Goal: Task Accomplishment & Management: Manage account settings

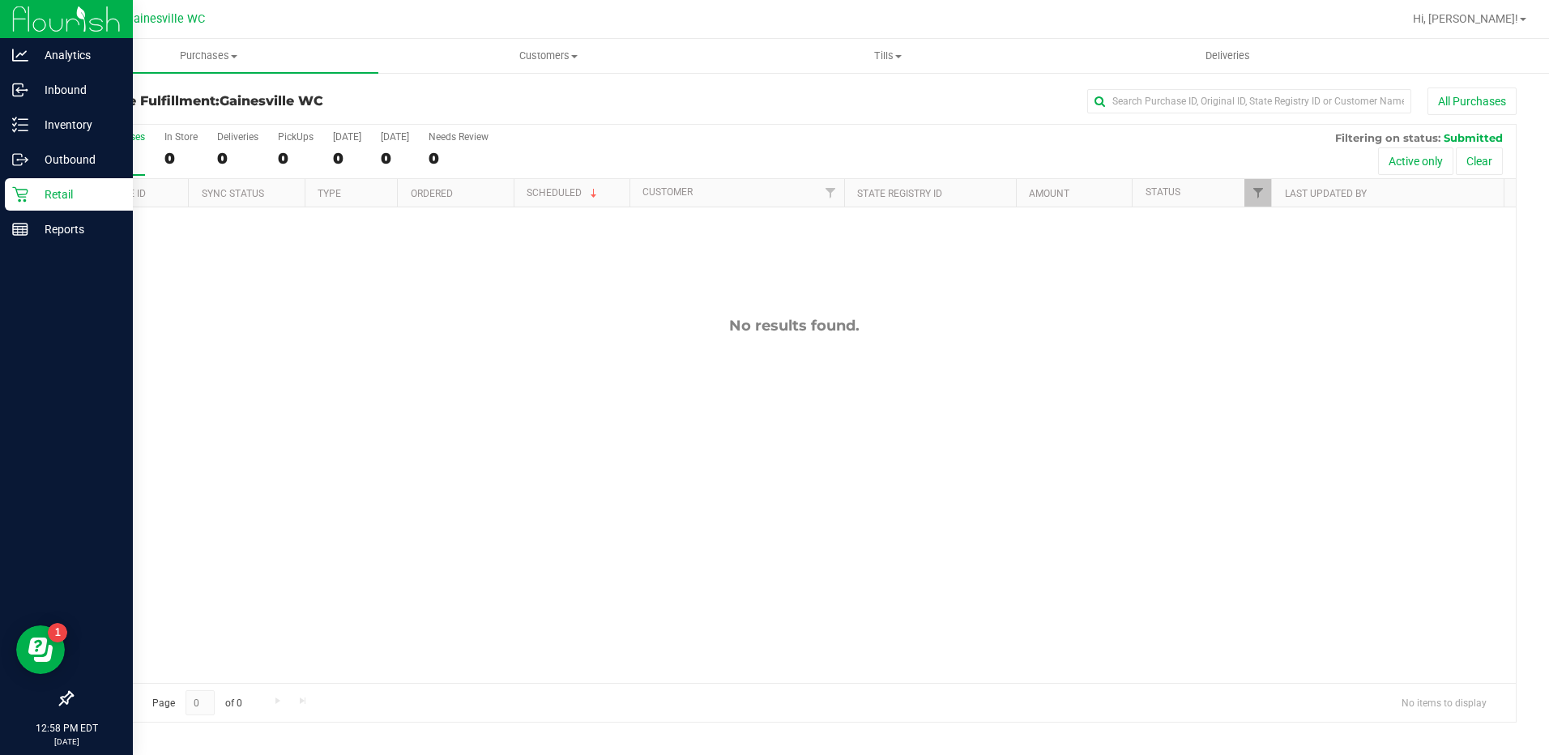
click at [66, 196] on p "Retail" at bounding box center [76, 194] width 97 height 19
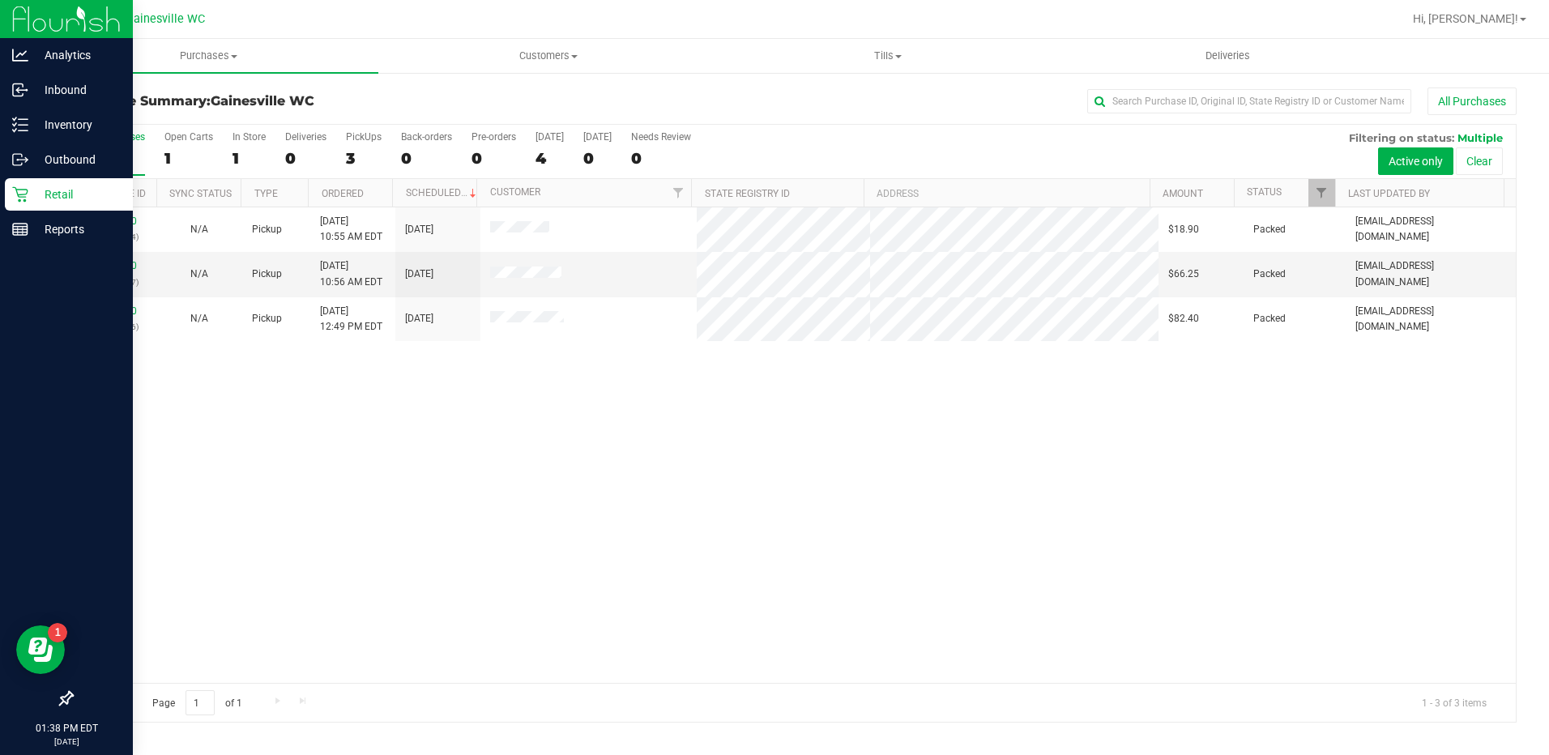
click at [34, 190] on p "Retail" at bounding box center [76, 194] width 97 height 19
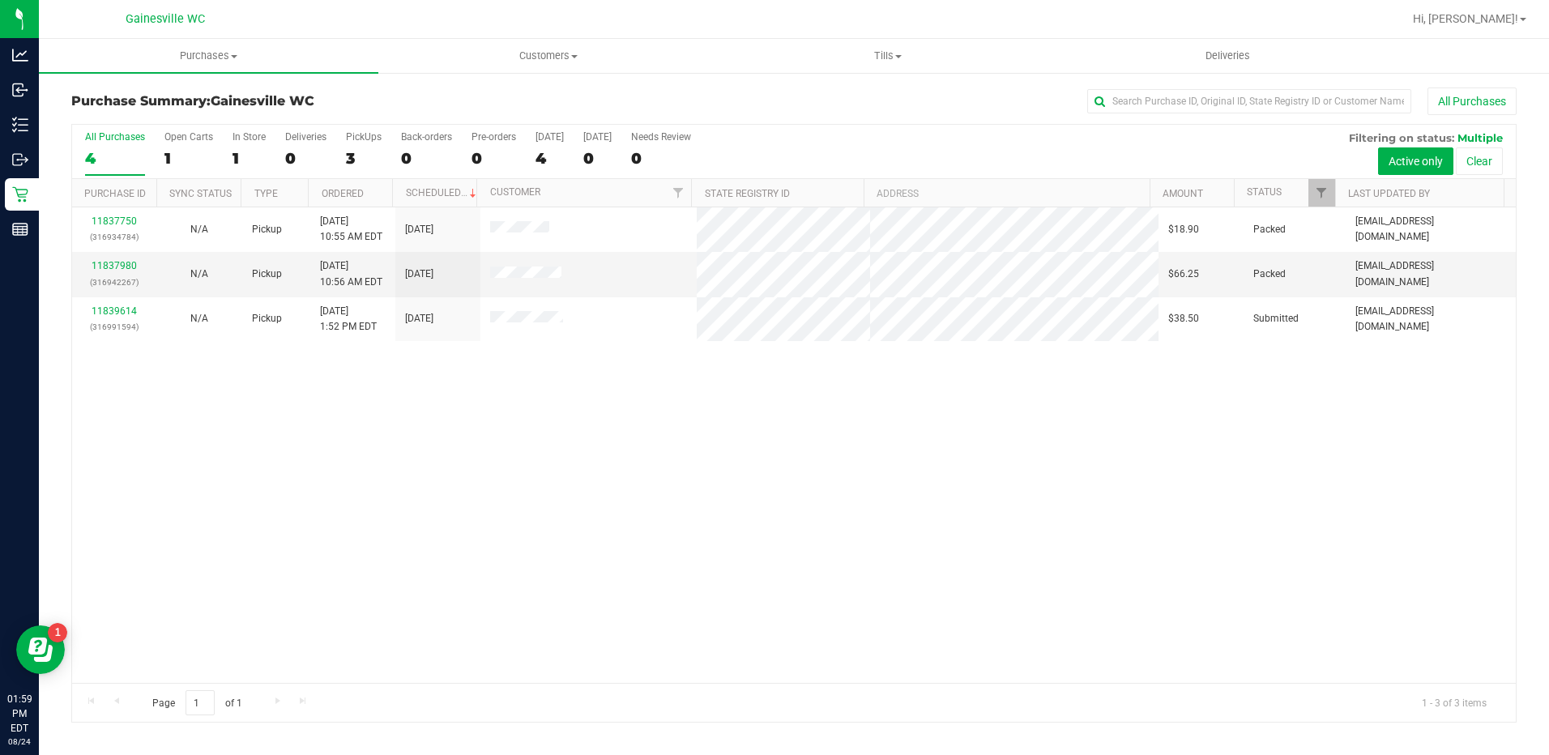
click at [512, 399] on div "11837750 (316934784) N/A Pickup [DATE] 10:55 AM EDT 8/24/2025 $18.90 Packed [EM…" at bounding box center [793, 444] width 1443 height 475
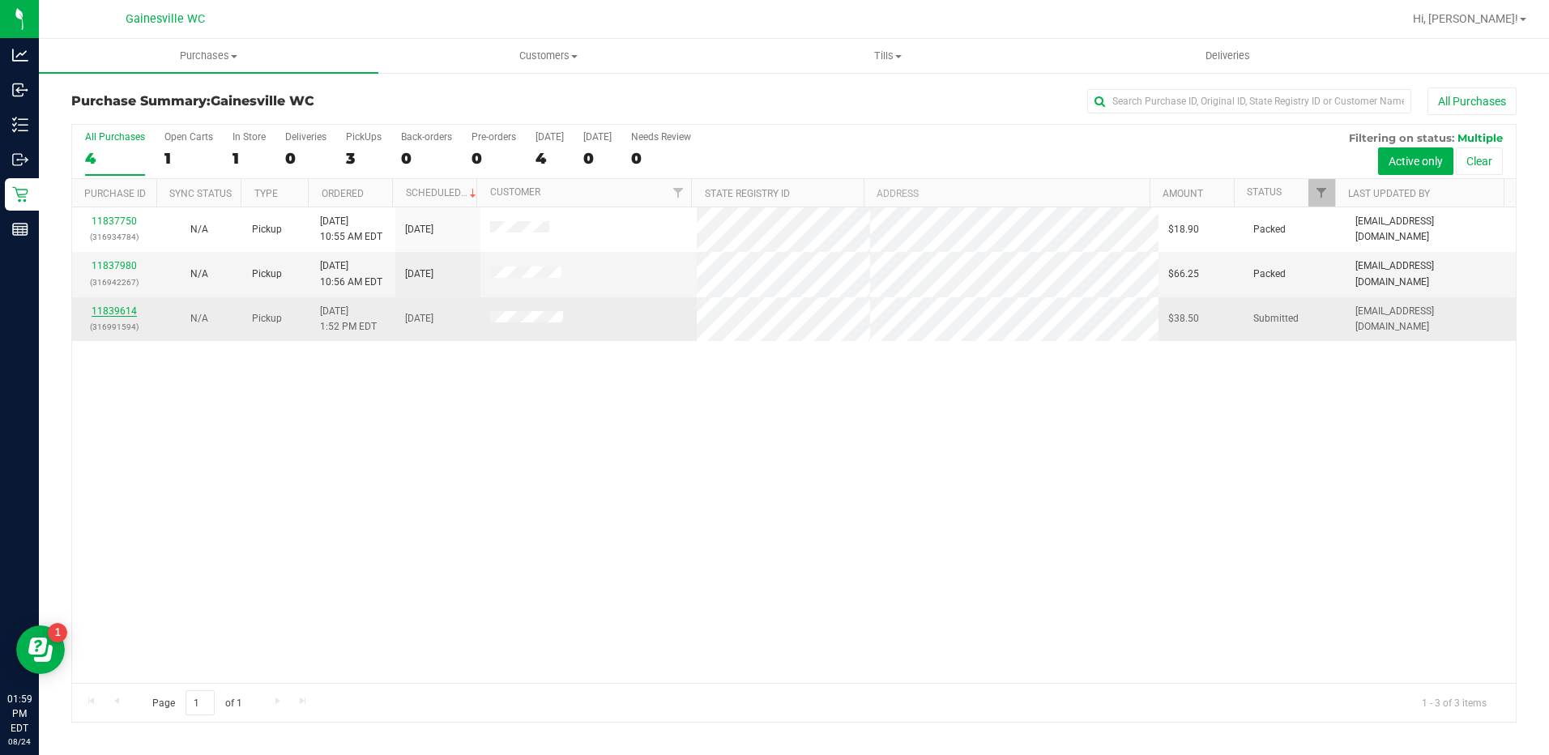
click at [126, 312] on link "11839614" at bounding box center [114, 310] width 45 height 11
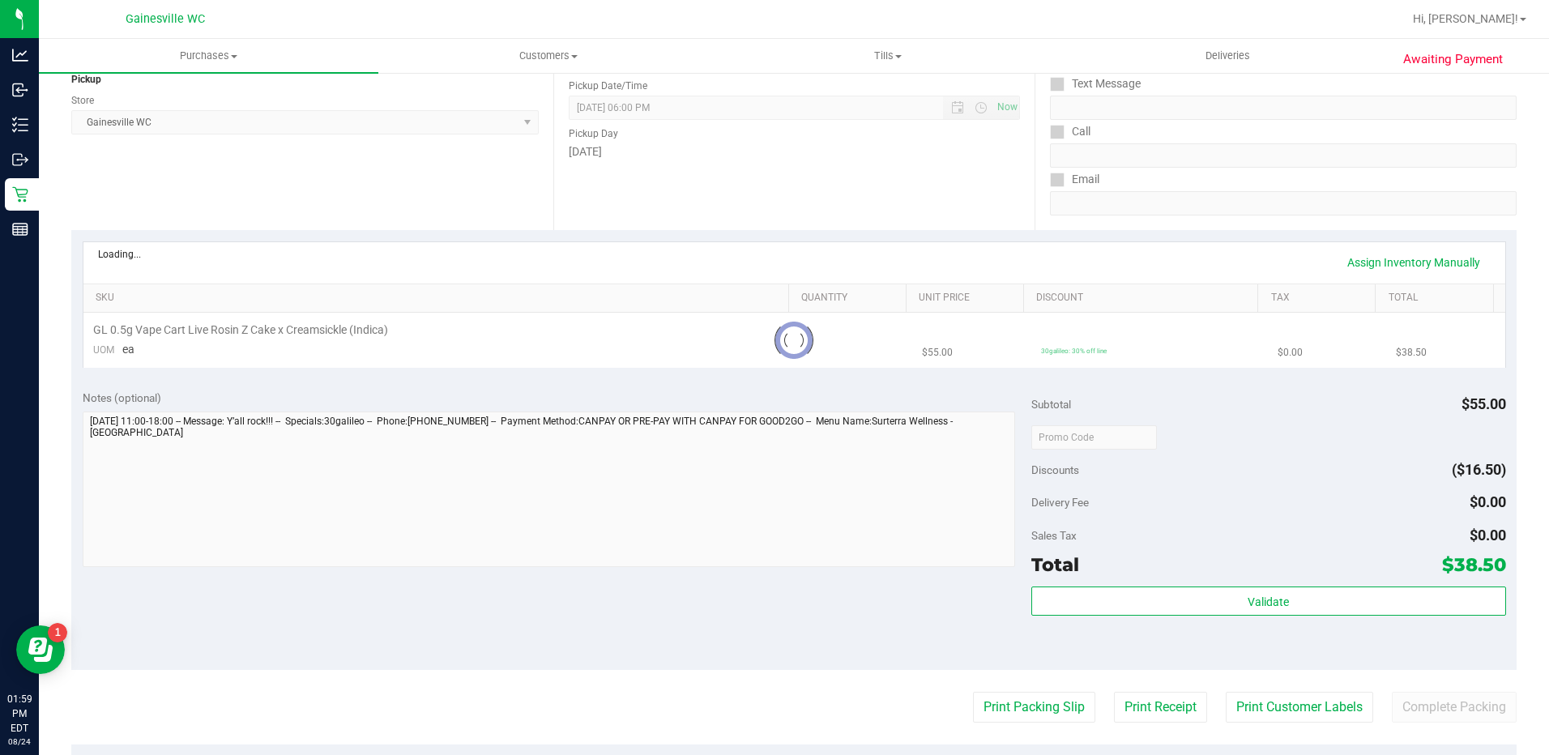
scroll to position [486, 0]
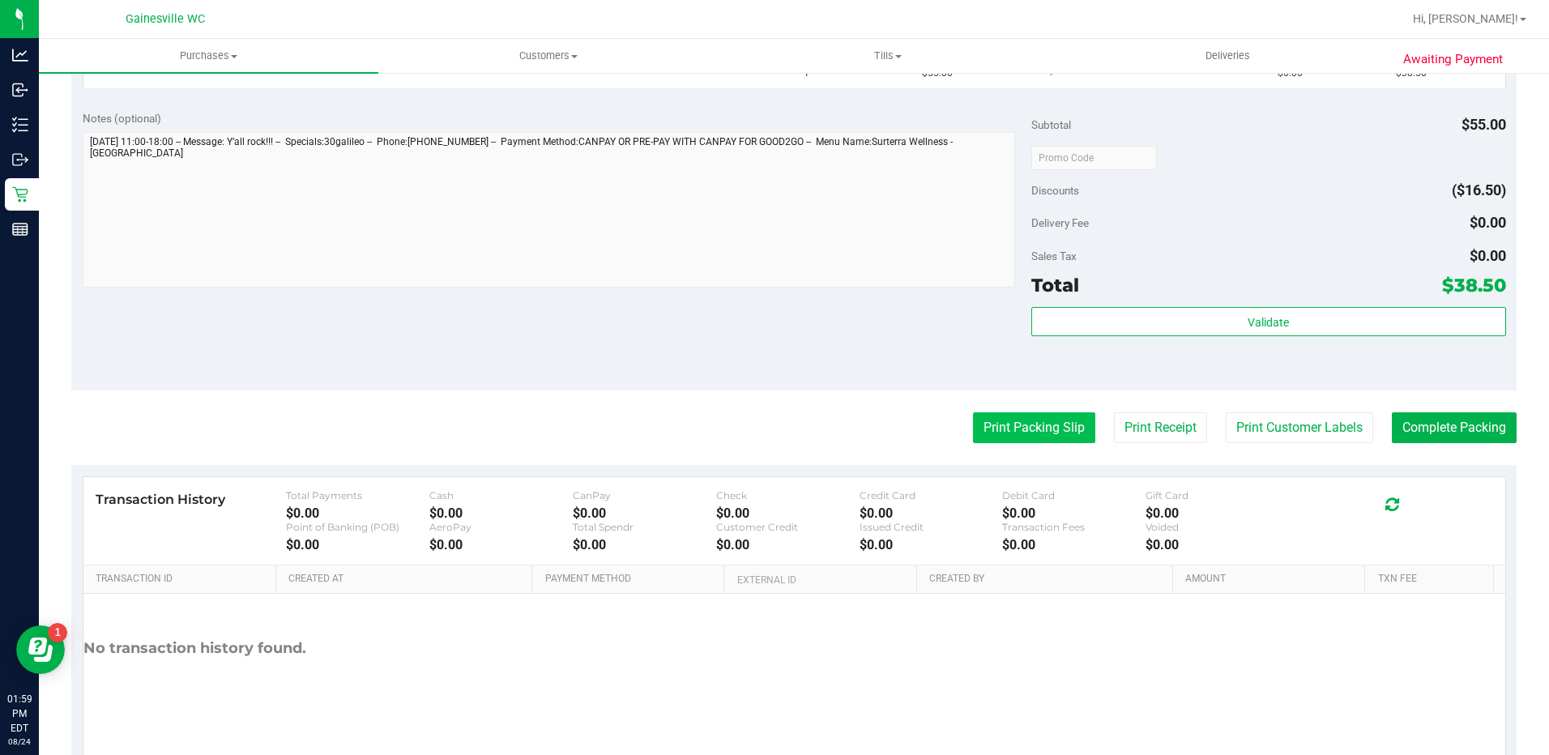
click at [1043, 424] on button "Print Packing Slip" at bounding box center [1034, 427] width 122 height 31
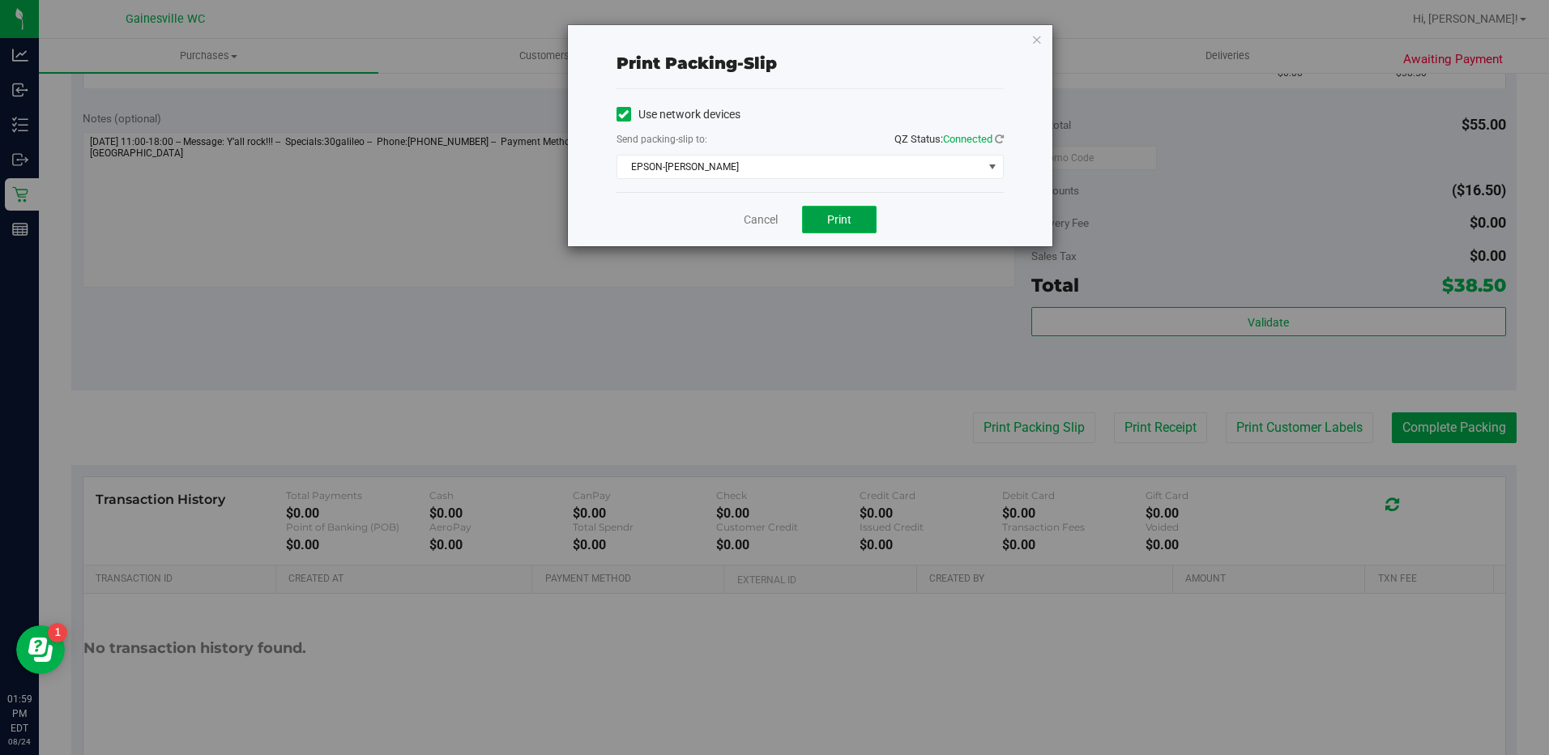
click at [838, 227] on button "Print" at bounding box center [839, 220] width 75 height 28
click at [763, 216] on link "Cancel" at bounding box center [761, 219] width 34 height 17
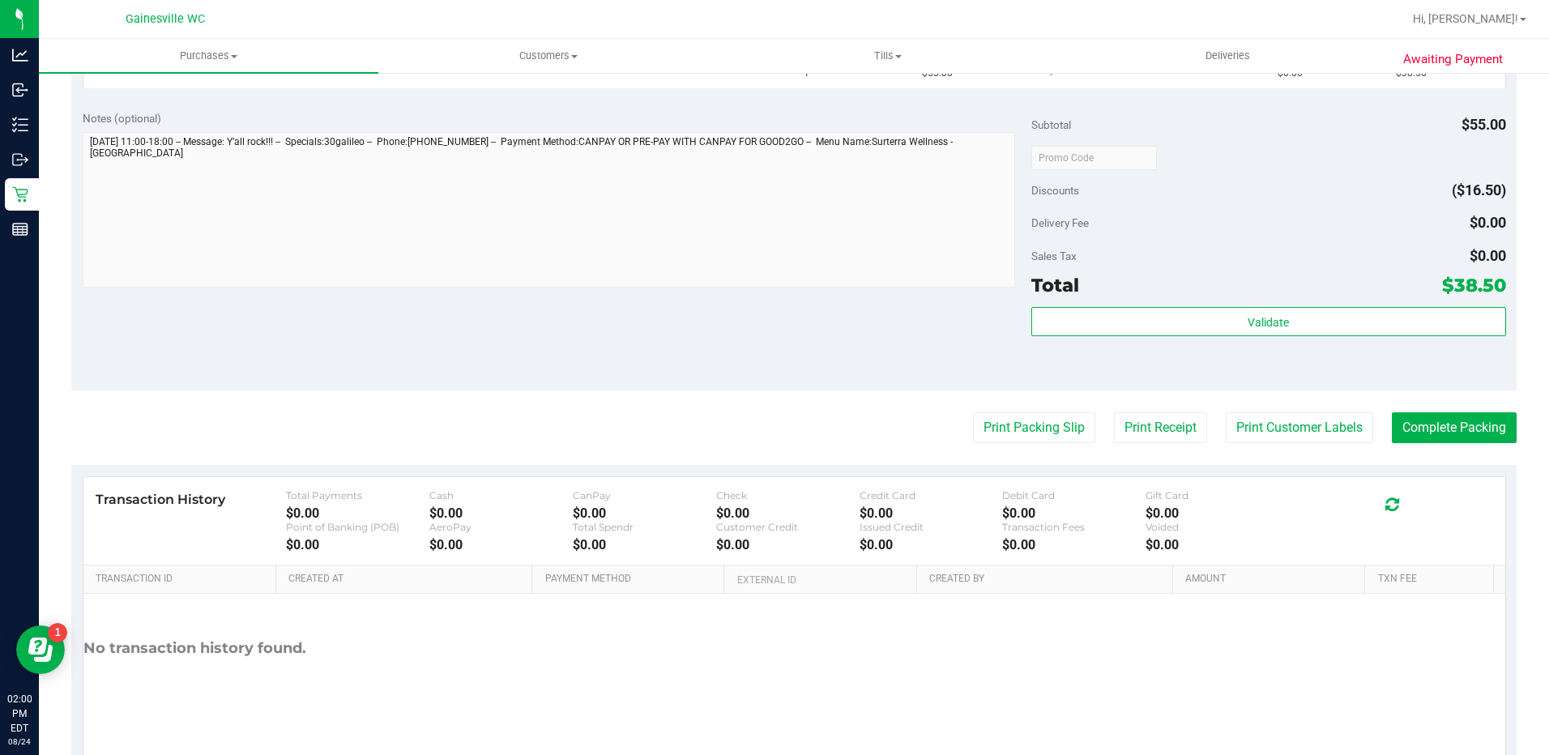
click at [834, 361] on div "Notes (optional) Subtotal $55.00 Discounts ($16.50) Delivery Fee $0.00 Sales Ta…" at bounding box center [793, 245] width 1445 height 292
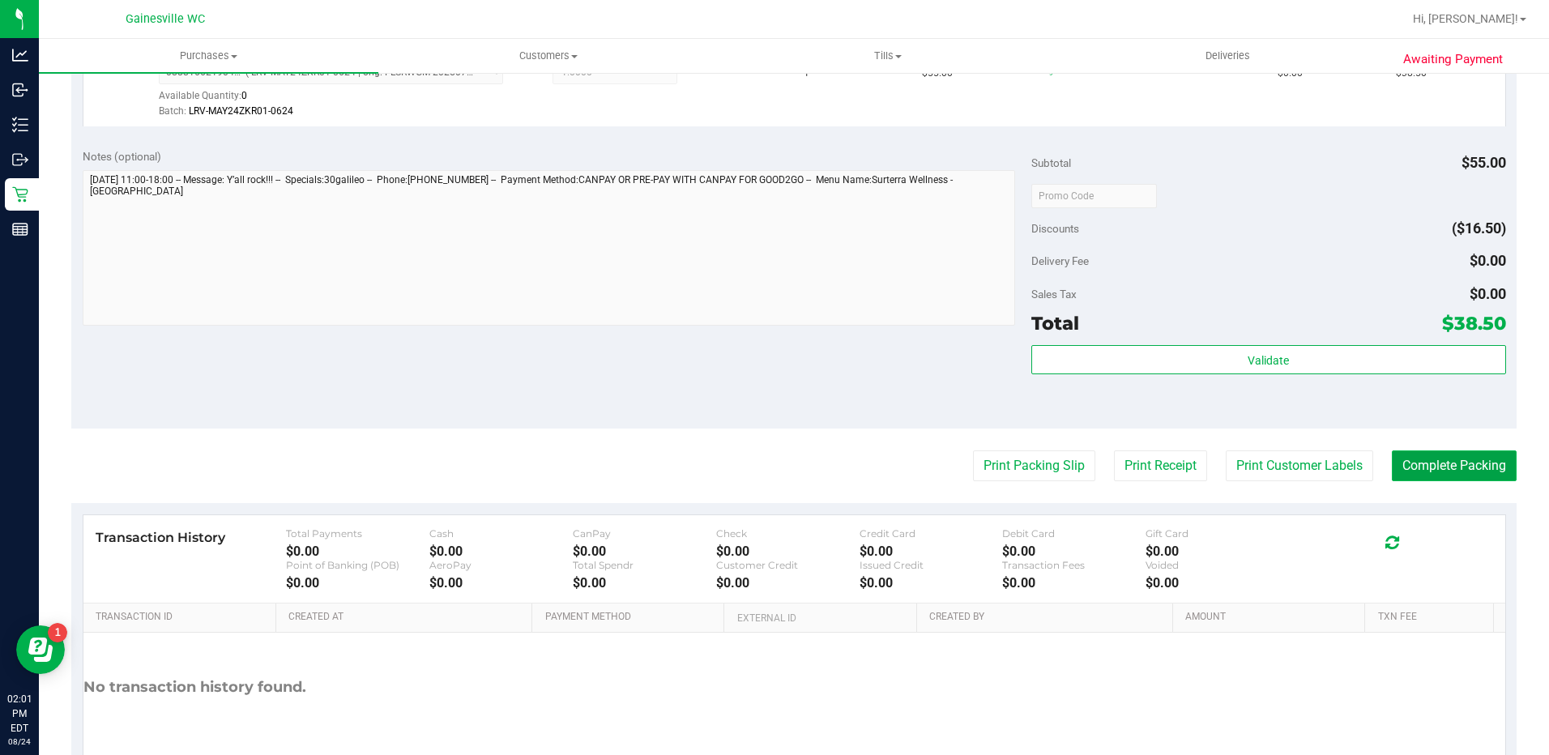
click at [1461, 479] on button "Complete Packing" at bounding box center [1453, 465] width 125 height 31
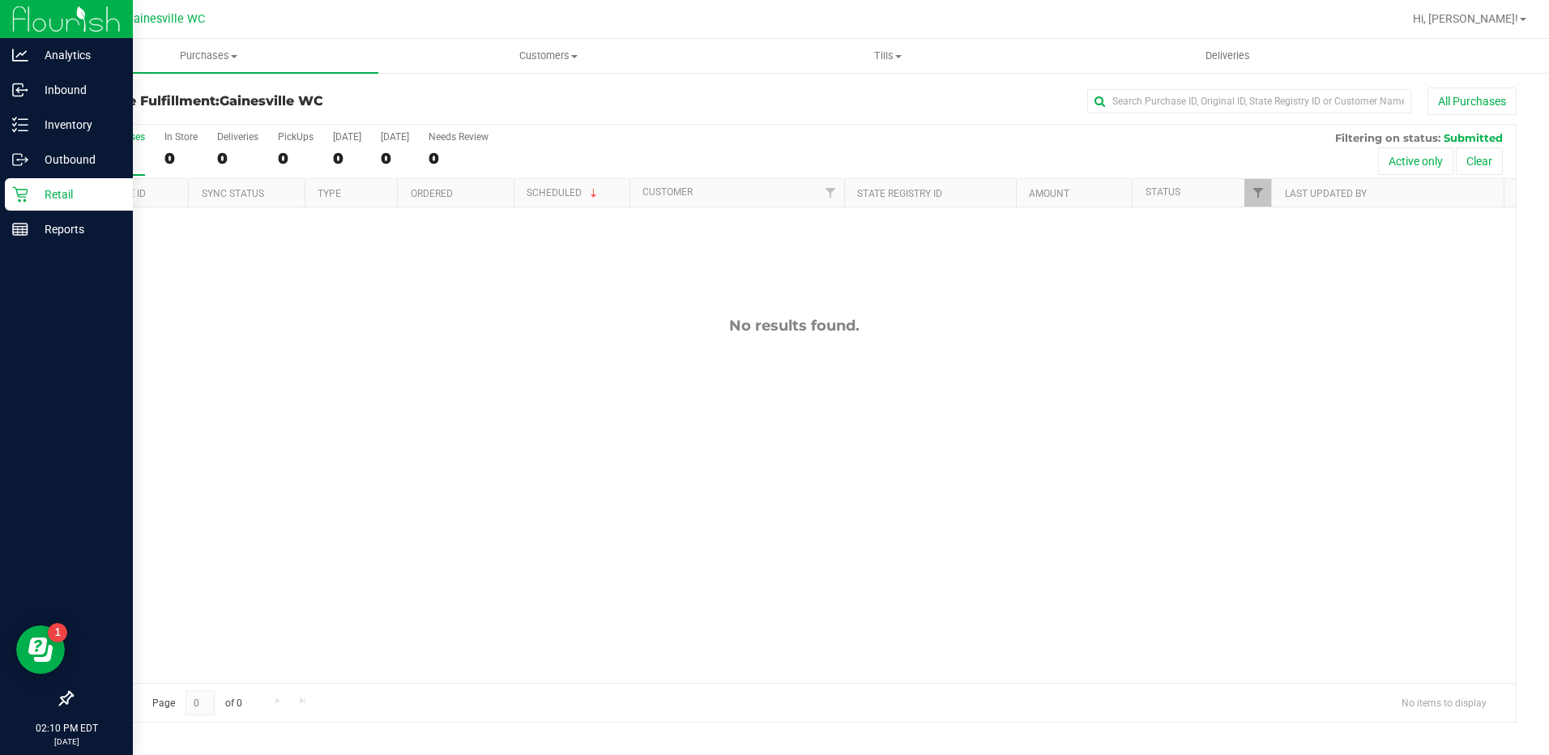
click at [53, 204] on div "Retail" at bounding box center [69, 194] width 128 height 32
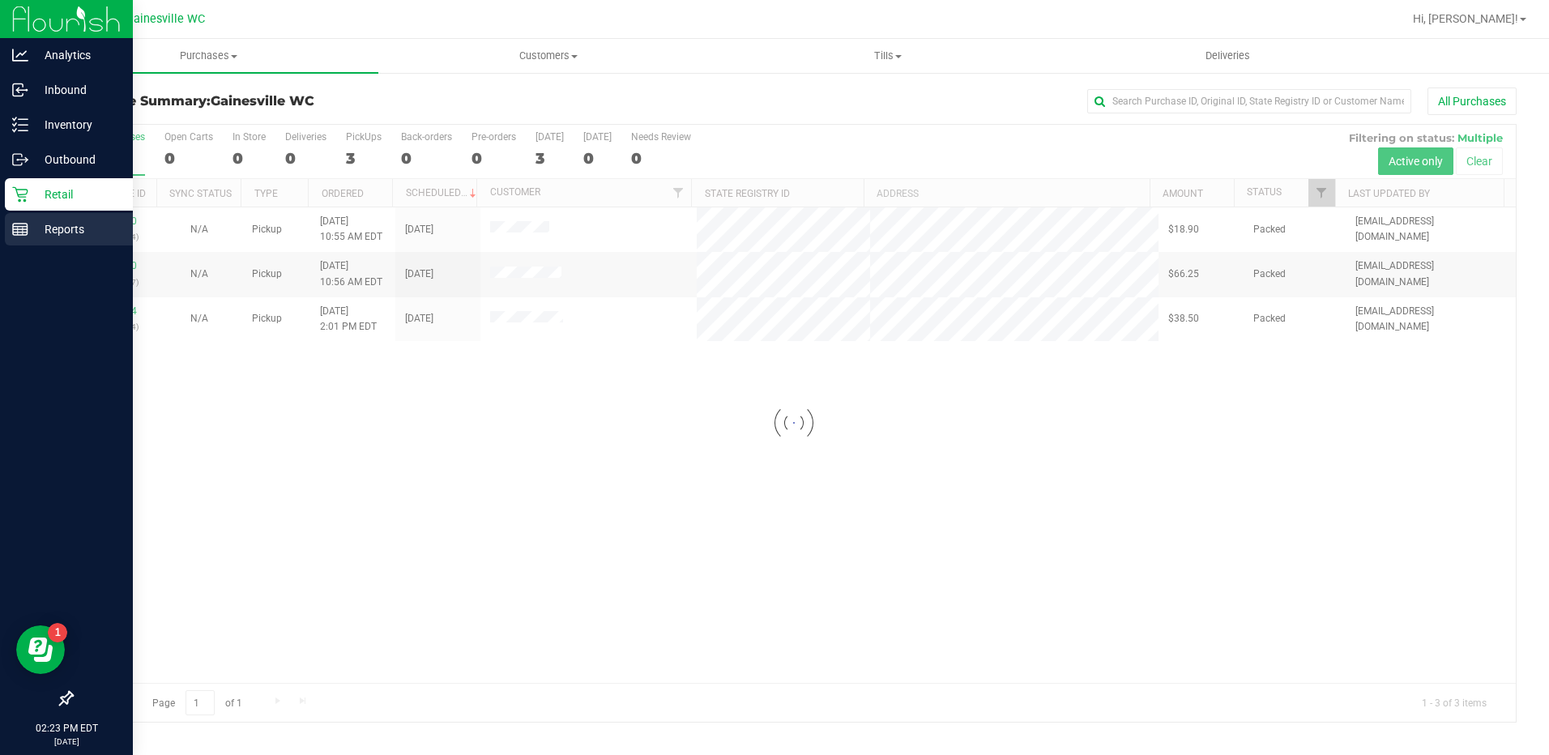
click at [33, 228] on p "Reports" at bounding box center [76, 228] width 97 height 19
click at [55, 235] on p "Reports" at bounding box center [76, 228] width 97 height 19
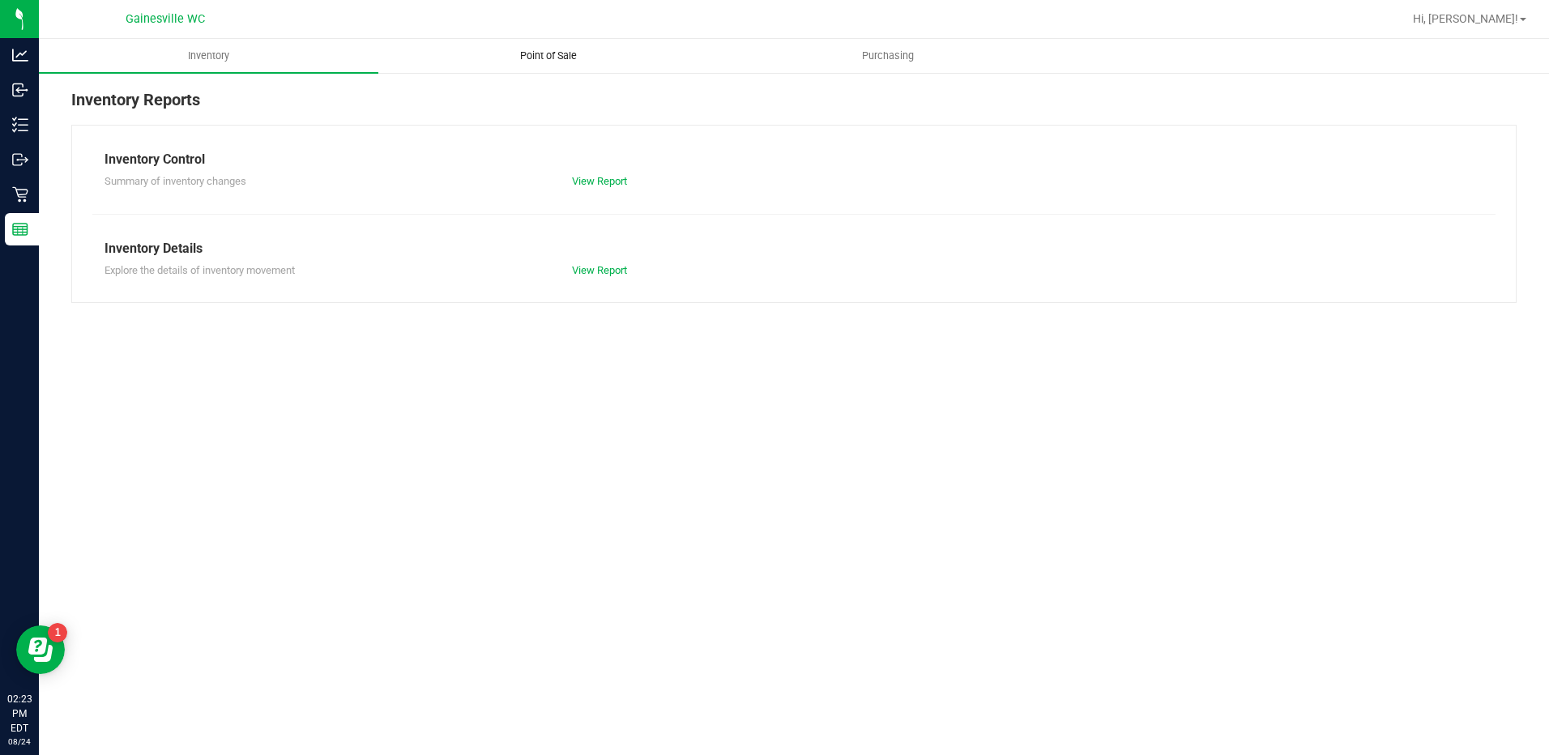
click at [553, 50] on span "Point of Sale" at bounding box center [548, 56] width 100 height 15
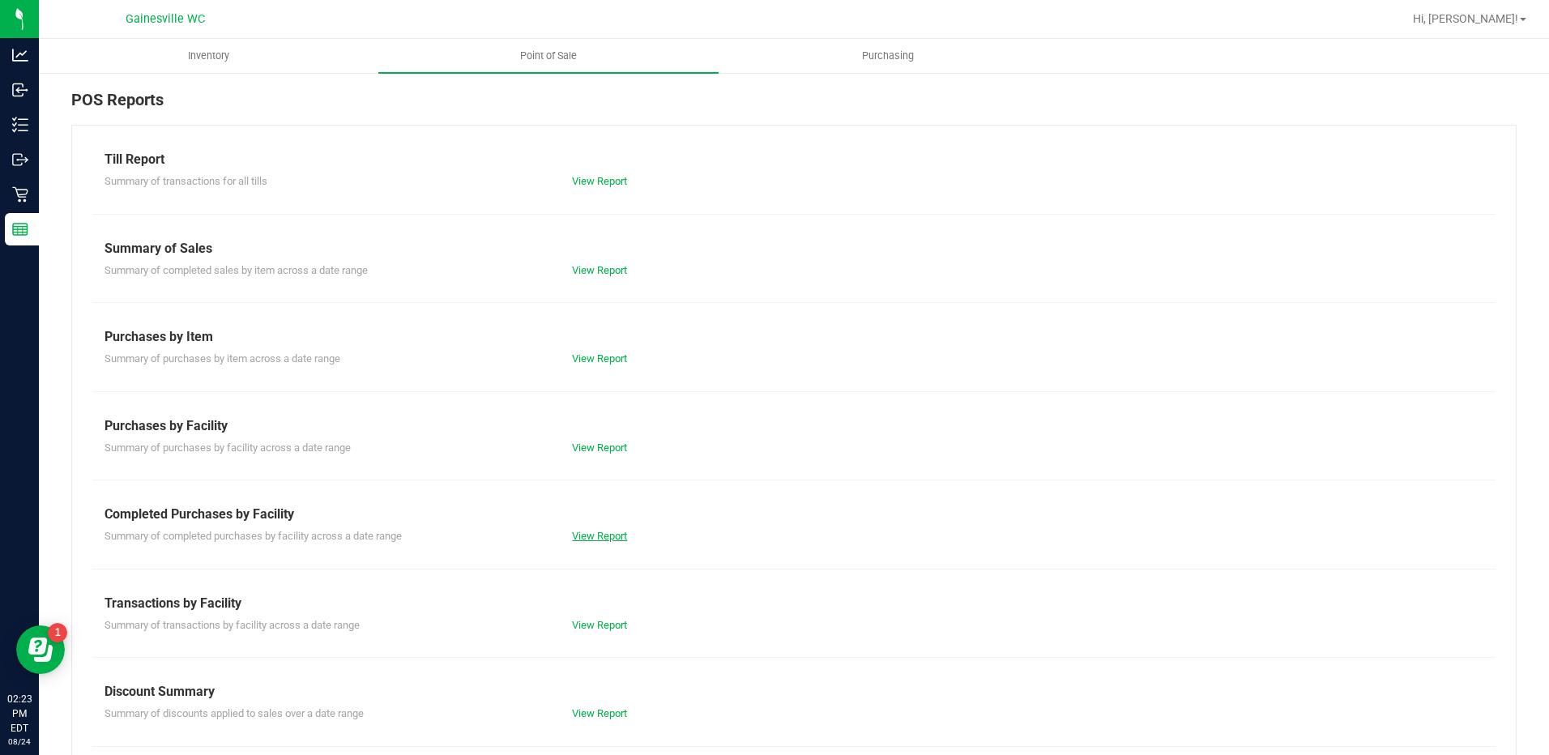
click at [590, 539] on link "View Report" at bounding box center [599, 536] width 55 height 12
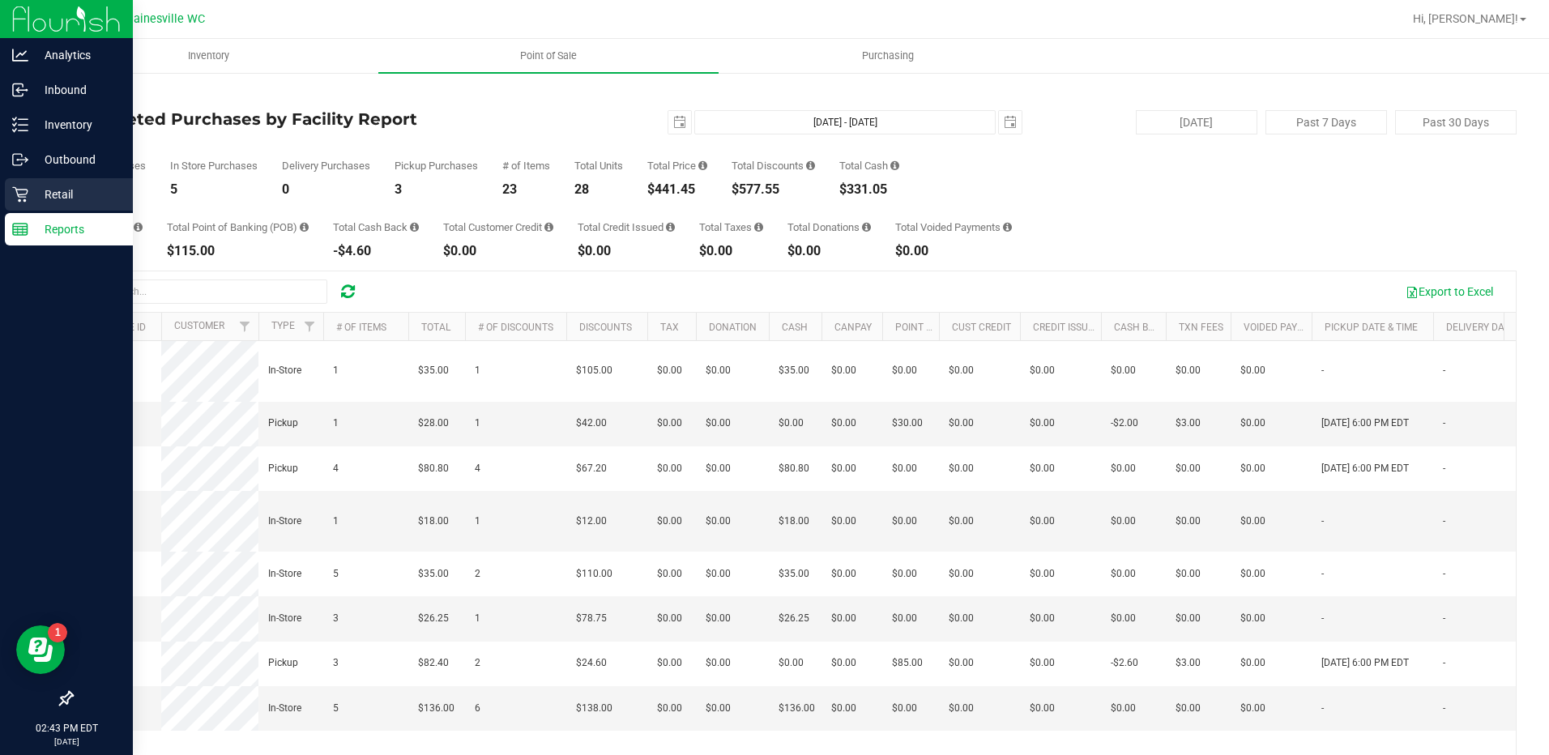
click at [30, 196] on p "Retail" at bounding box center [76, 194] width 97 height 19
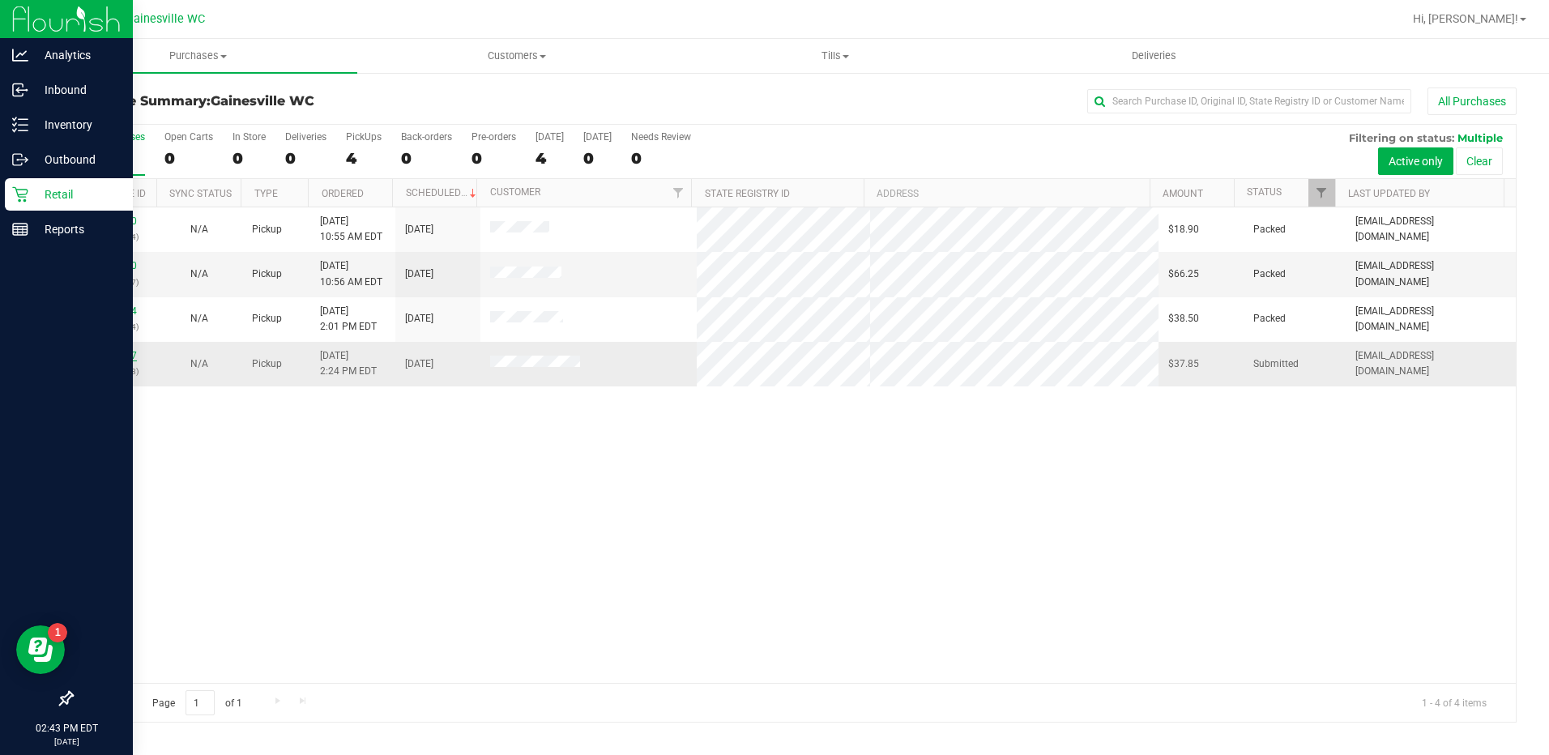
click at [103, 353] on link "11839867" at bounding box center [114, 355] width 45 height 11
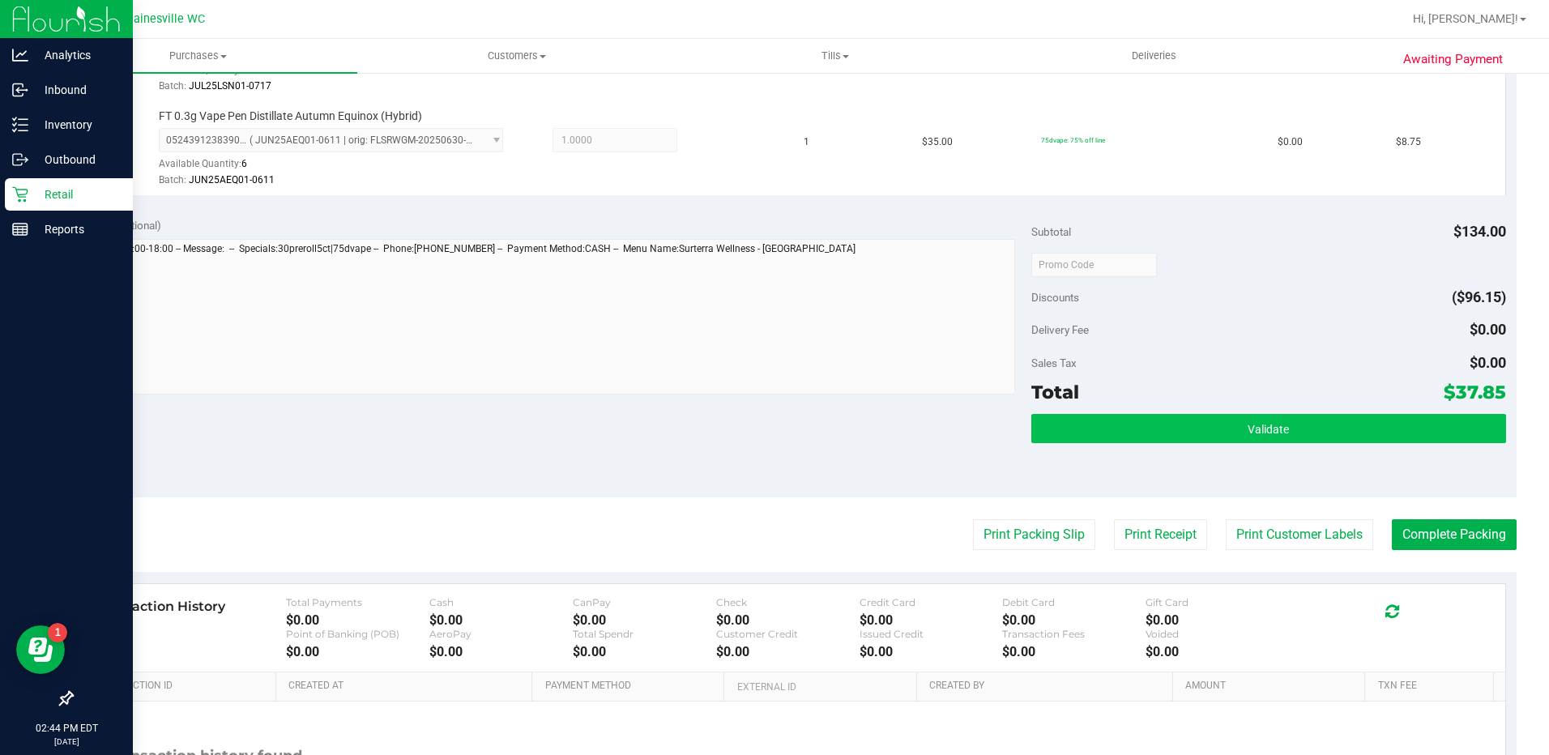
scroll to position [850, 0]
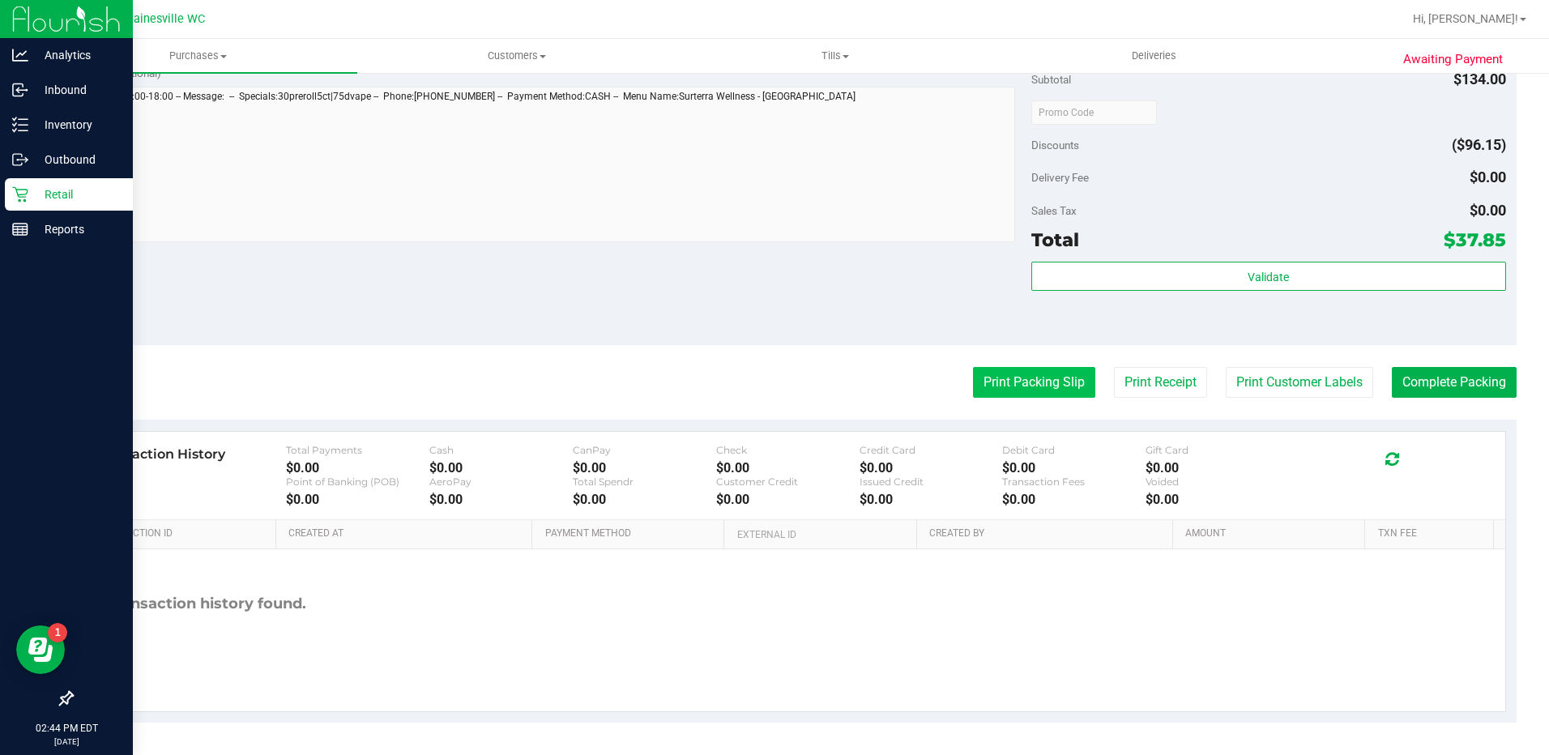
click at [1016, 389] on button "Print Packing Slip" at bounding box center [1034, 382] width 122 height 31
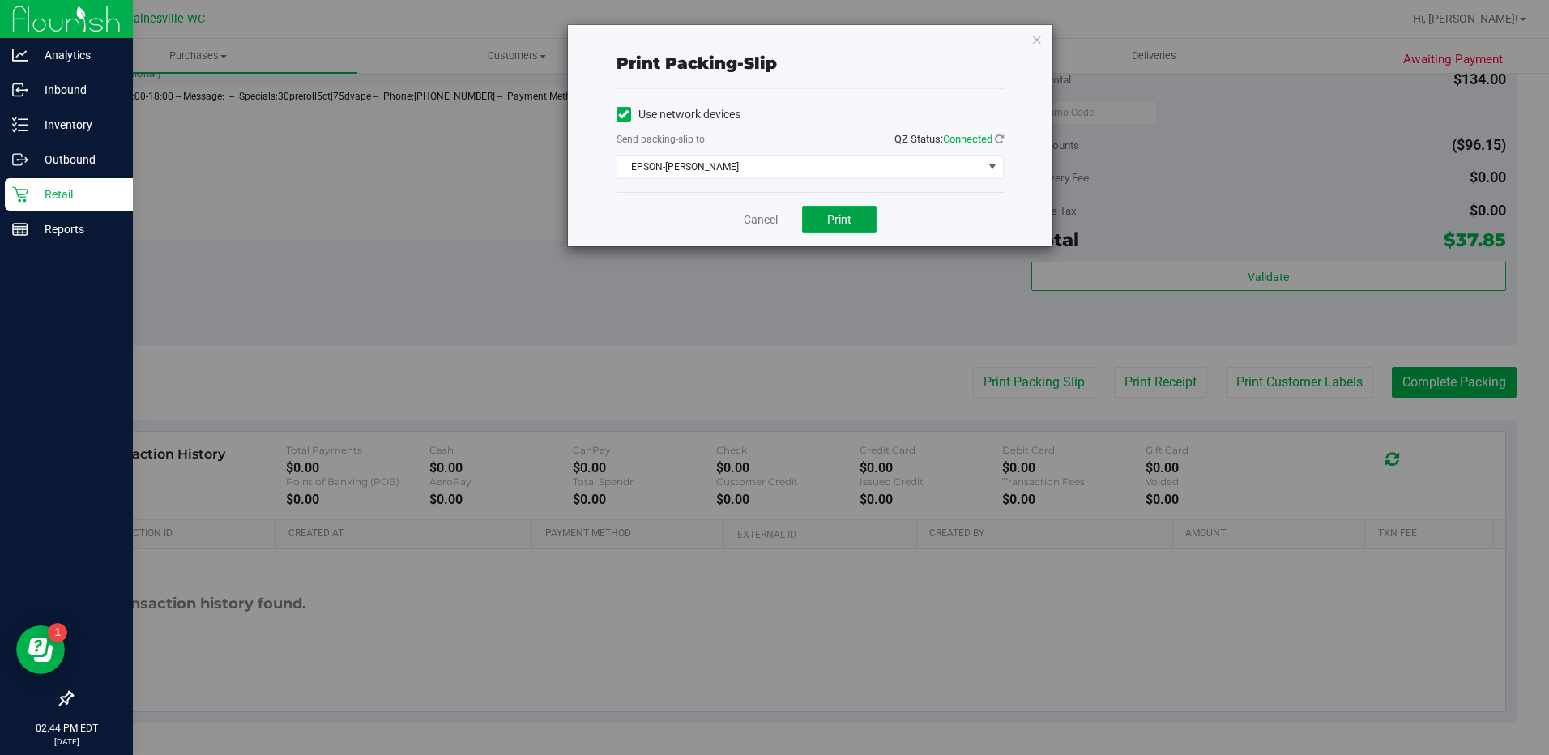
click at [849, 228] on button "Print" at bounding box center [839, 220] width 75 height 28
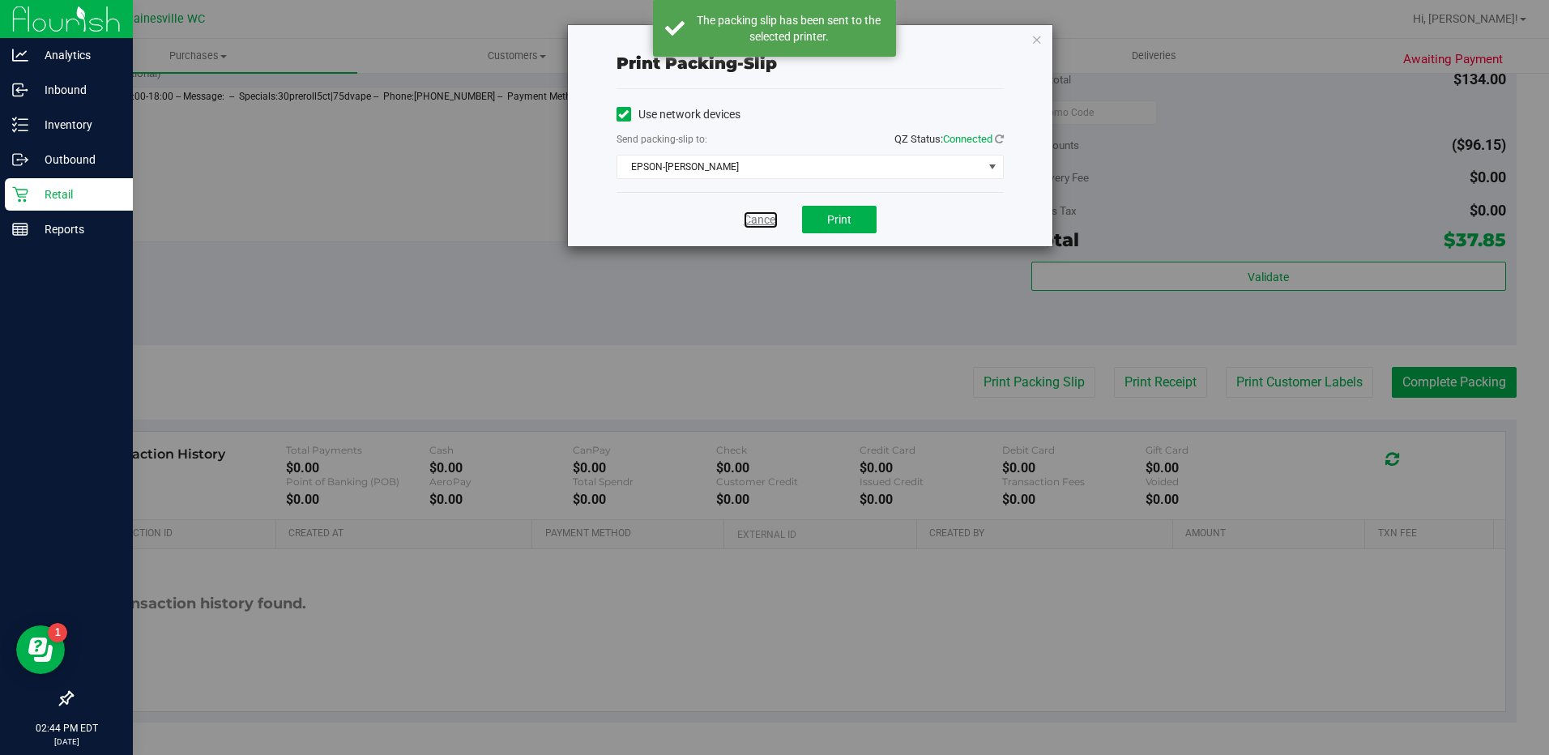
click at [756, 216] on link "Cancel" at bounding box center [761, 219] width 34 height 17
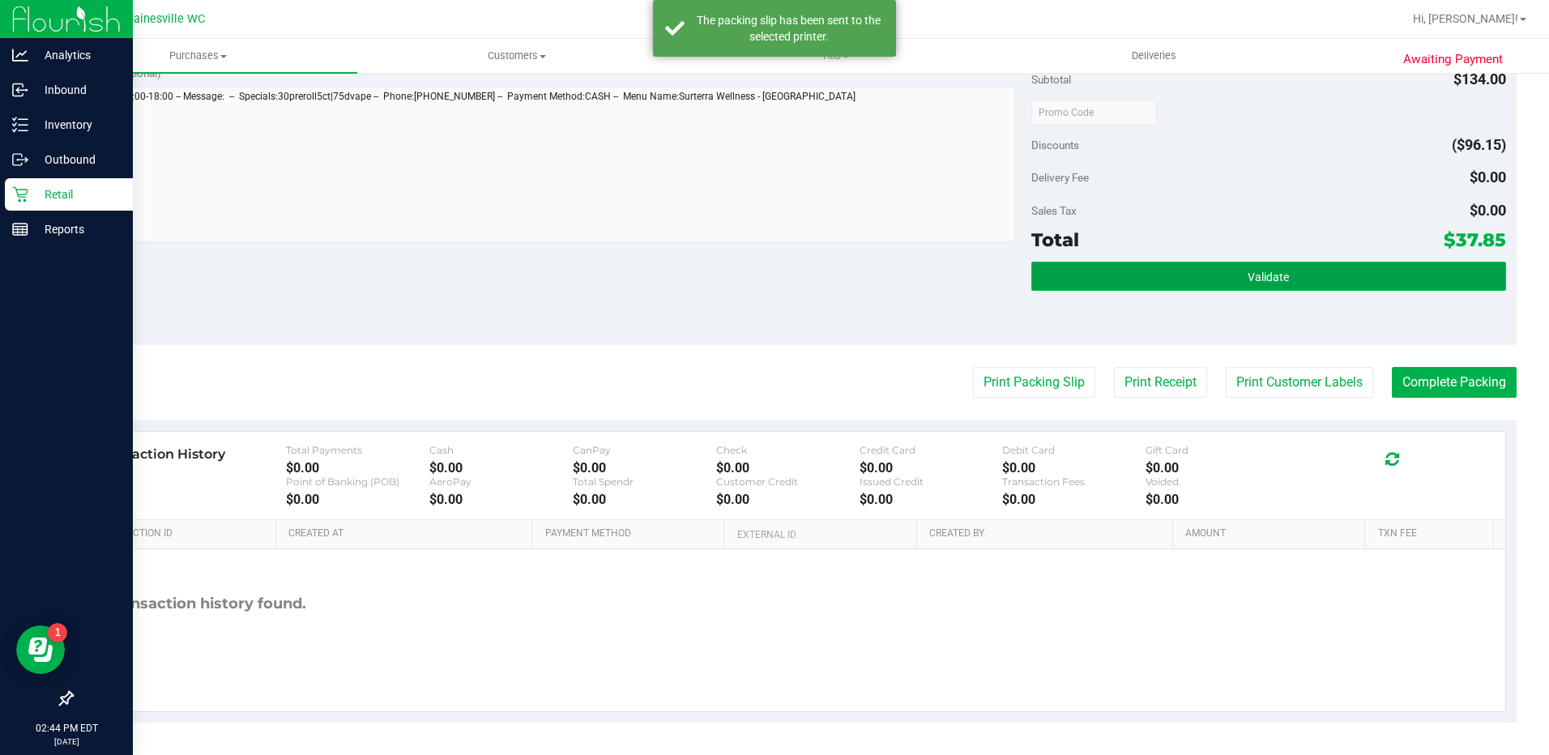
click at [1147, 275] on button "Validate" at bounding box center [1268, 276] width 475 height 29
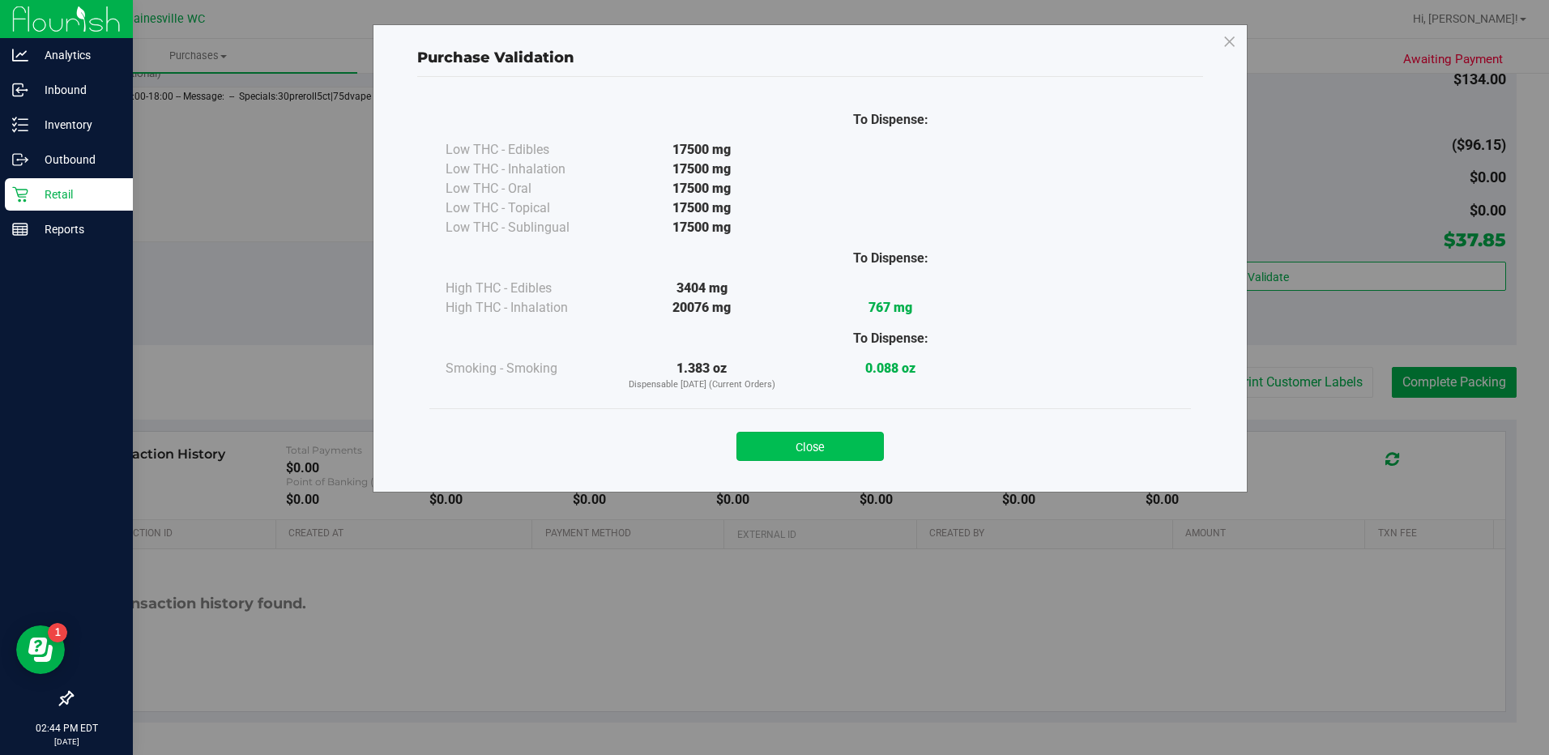
click at [795, 459] on button "Close" at bounding box center [809, 446] width 147 height 29
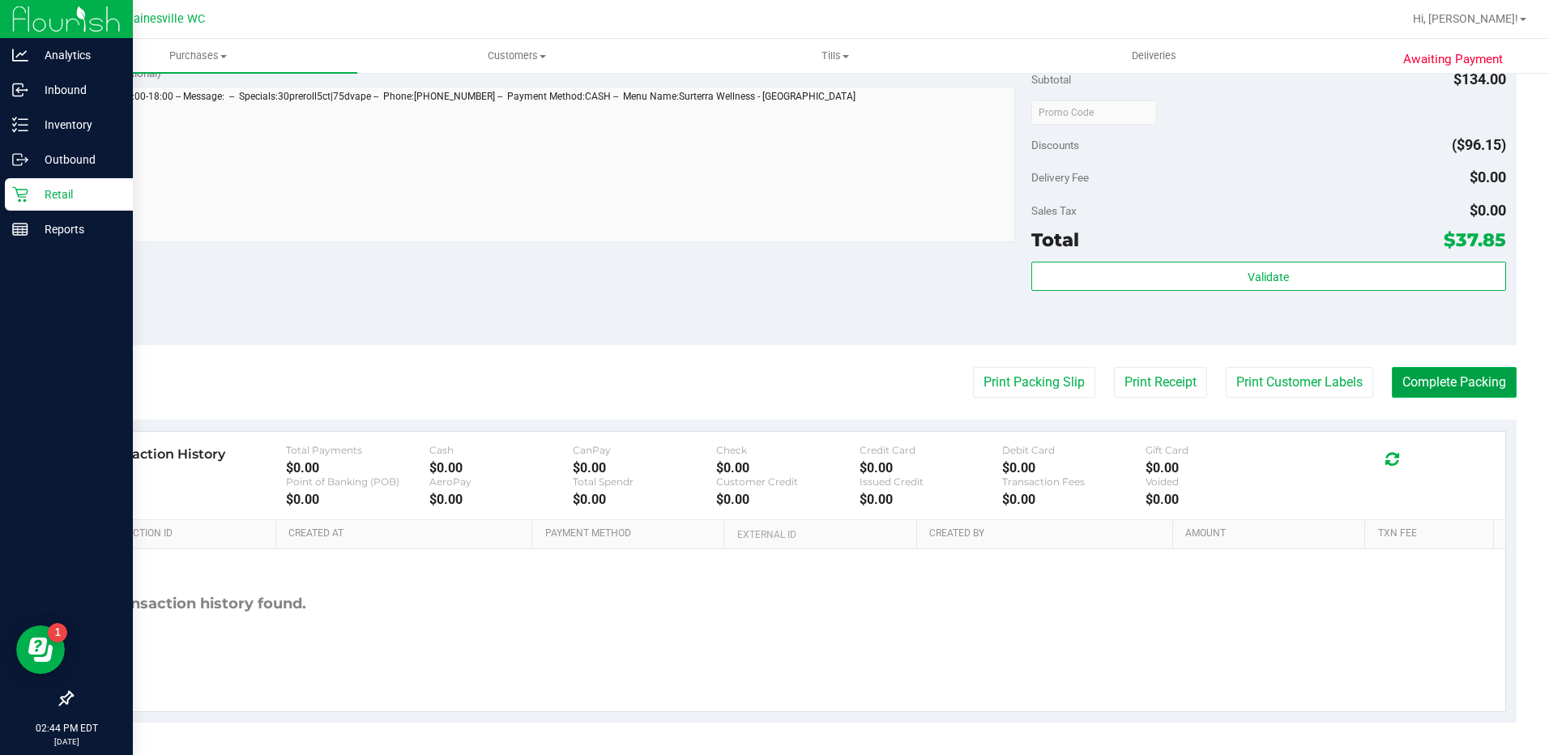
click at [1439, 385] on button "Complete Packing" at bounding box center [1453, 382] width 125 height 31
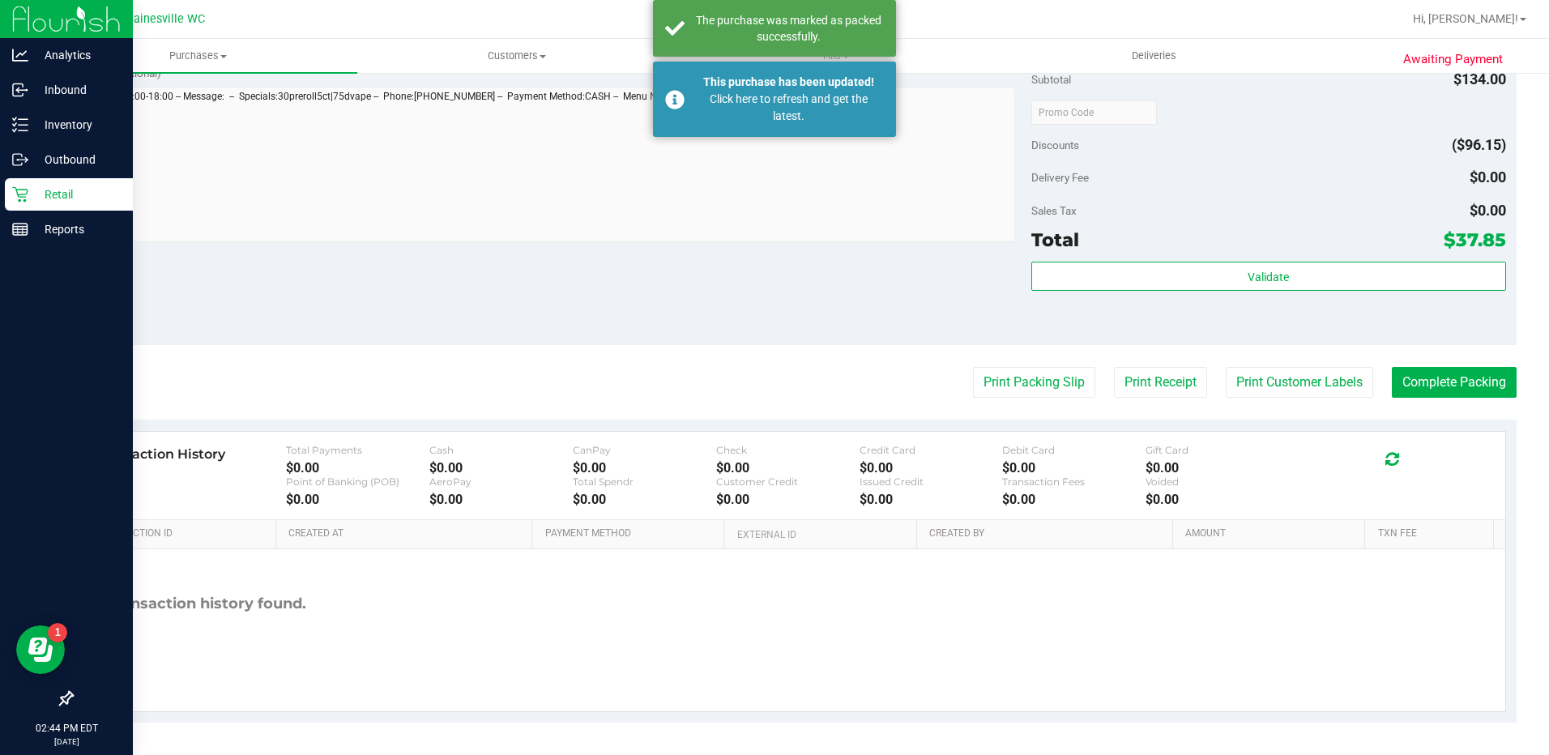
click at [46, 193] on p "Retail" at bounding box center [76, 194] width 97 height 19
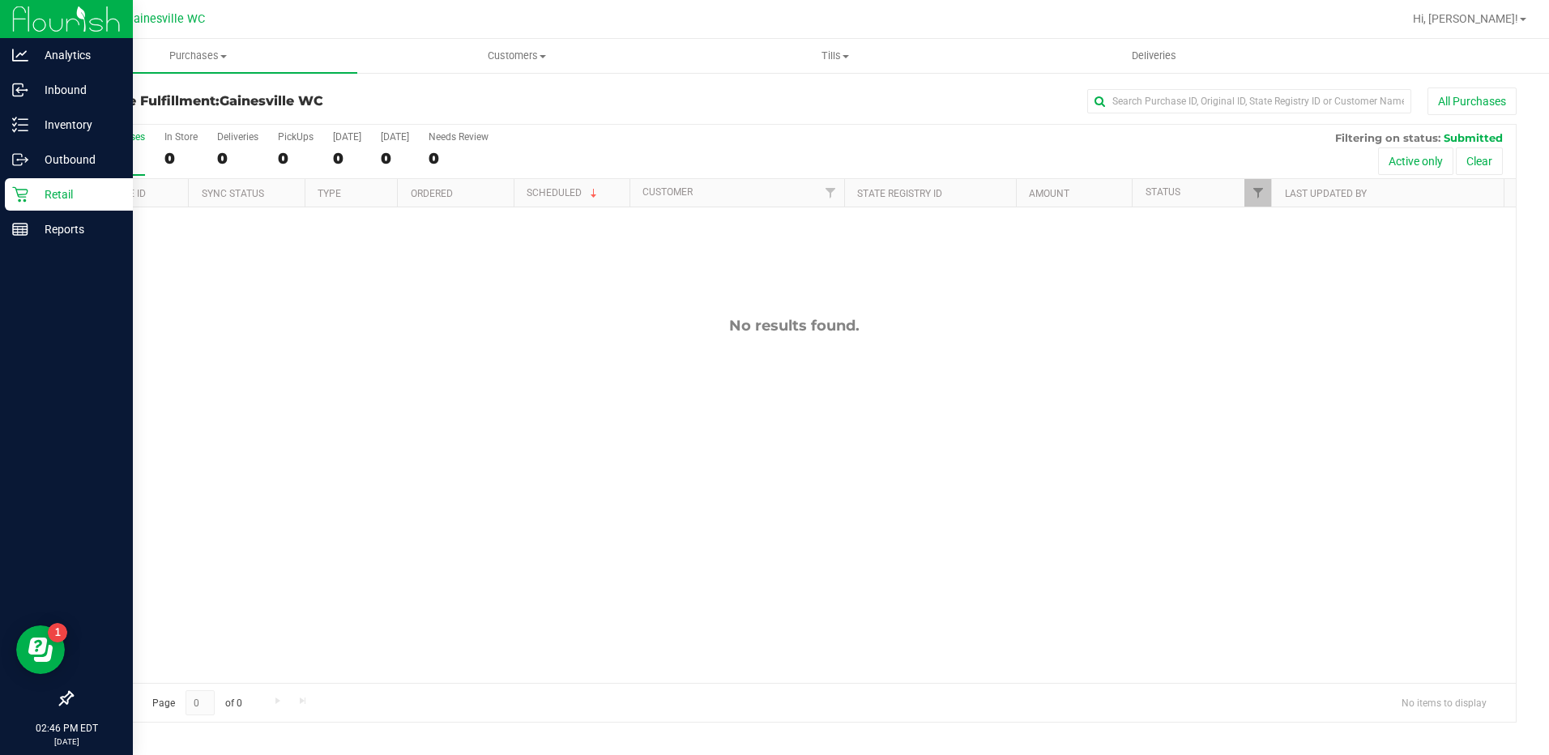
click at [31, 201] on p "Retail" at bounding box center [76, 194] width 97 height 19
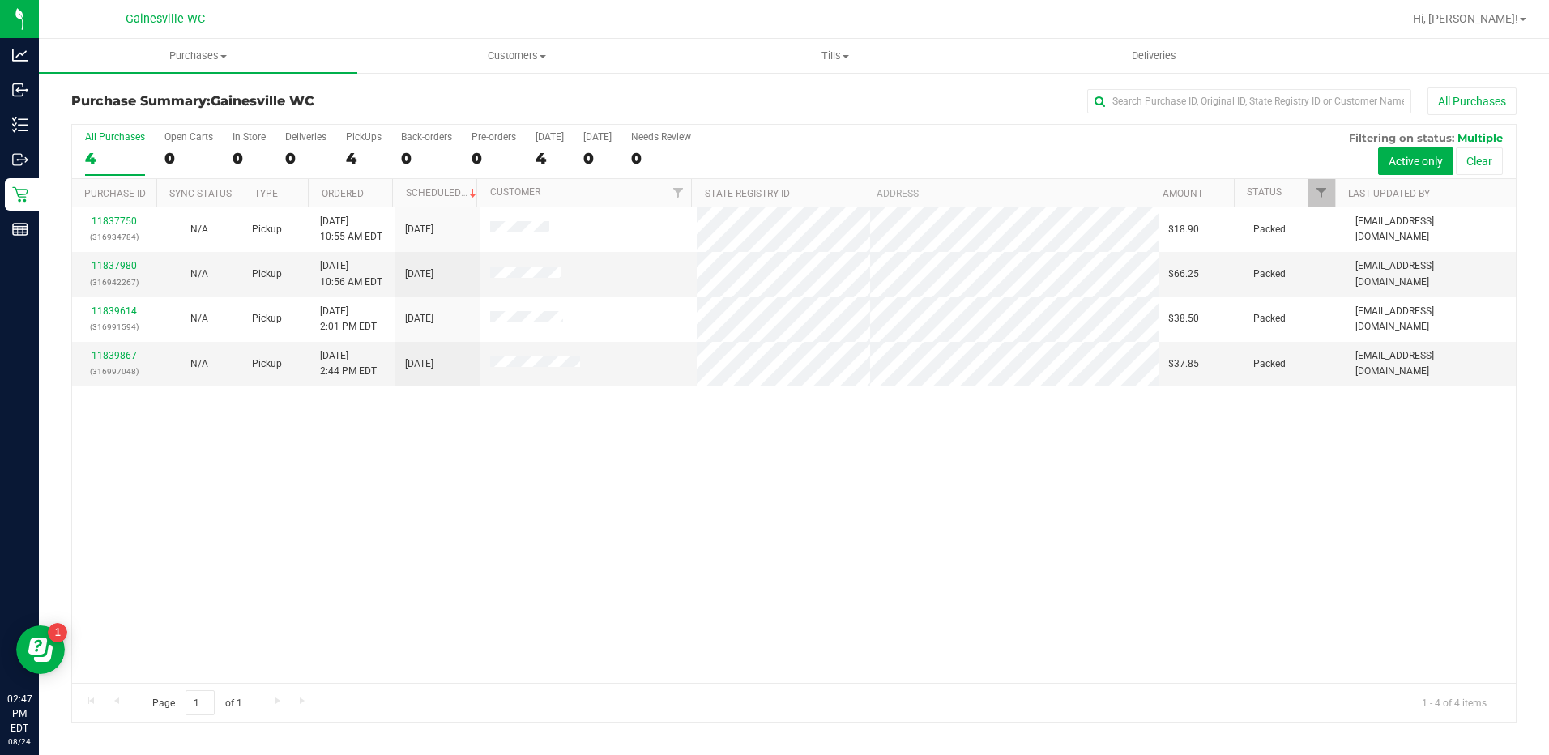
click at [106, 147] on label "All Purchases 4" at bounding box center [115, 153] width 60 height 45
click at [0, 0] on input "All Purchases 4" at bounding box center [0, 0] width 0 height 0
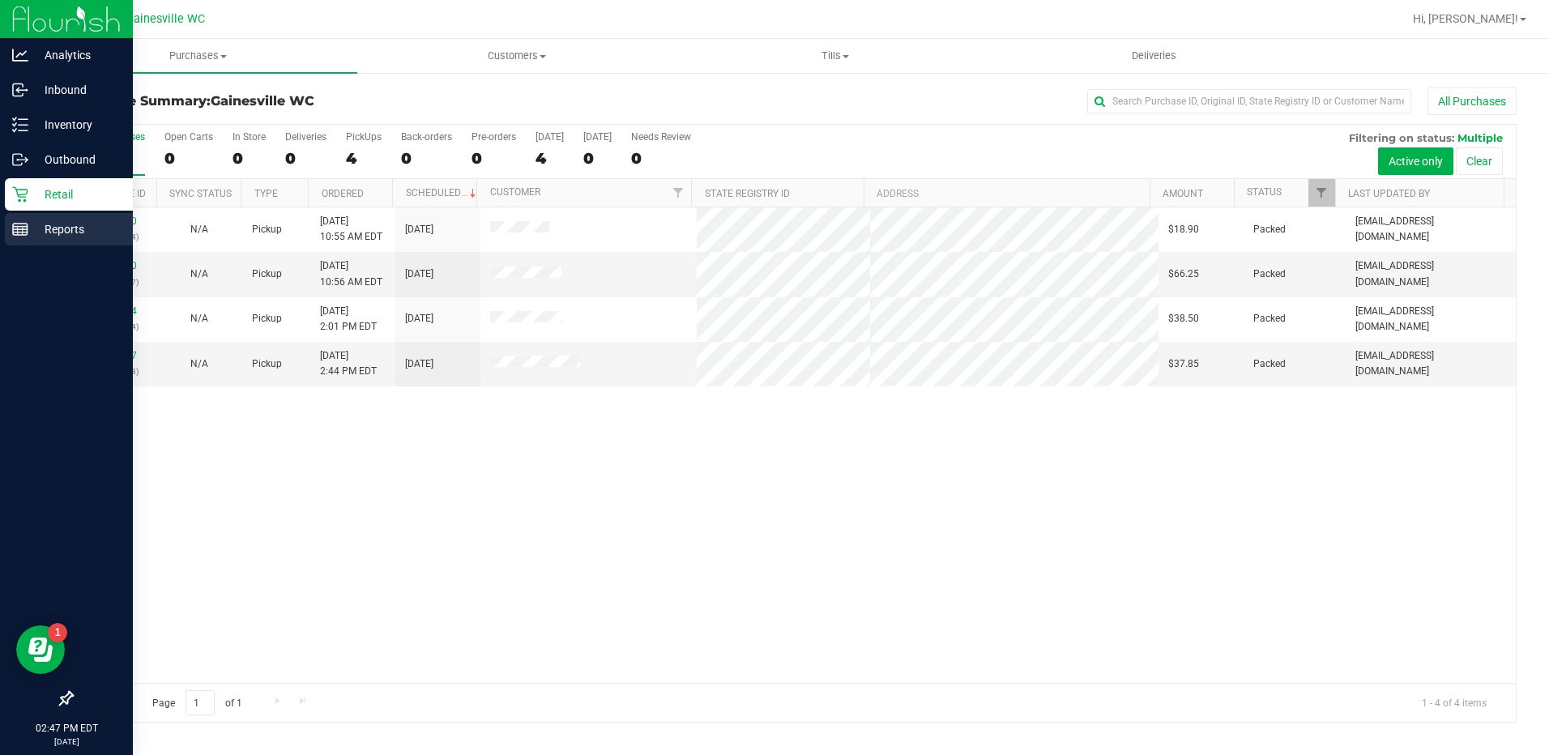
click at [47, 230] on p "Reports" at bounding box center [76, 228] width 97 height 19
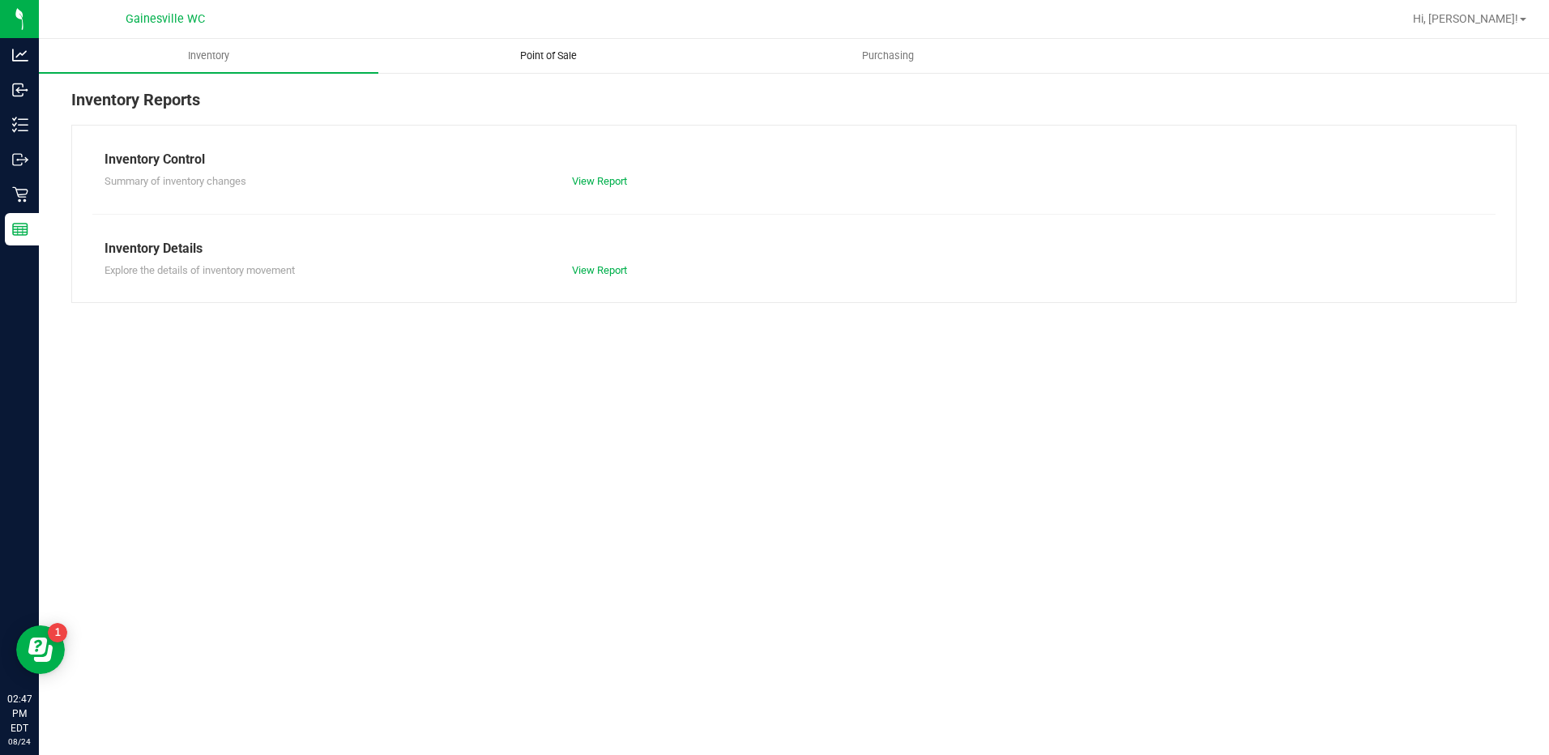
click at [556, 61] on span "Point of Sale" at bounding box center [548, 56] width 100 height 15
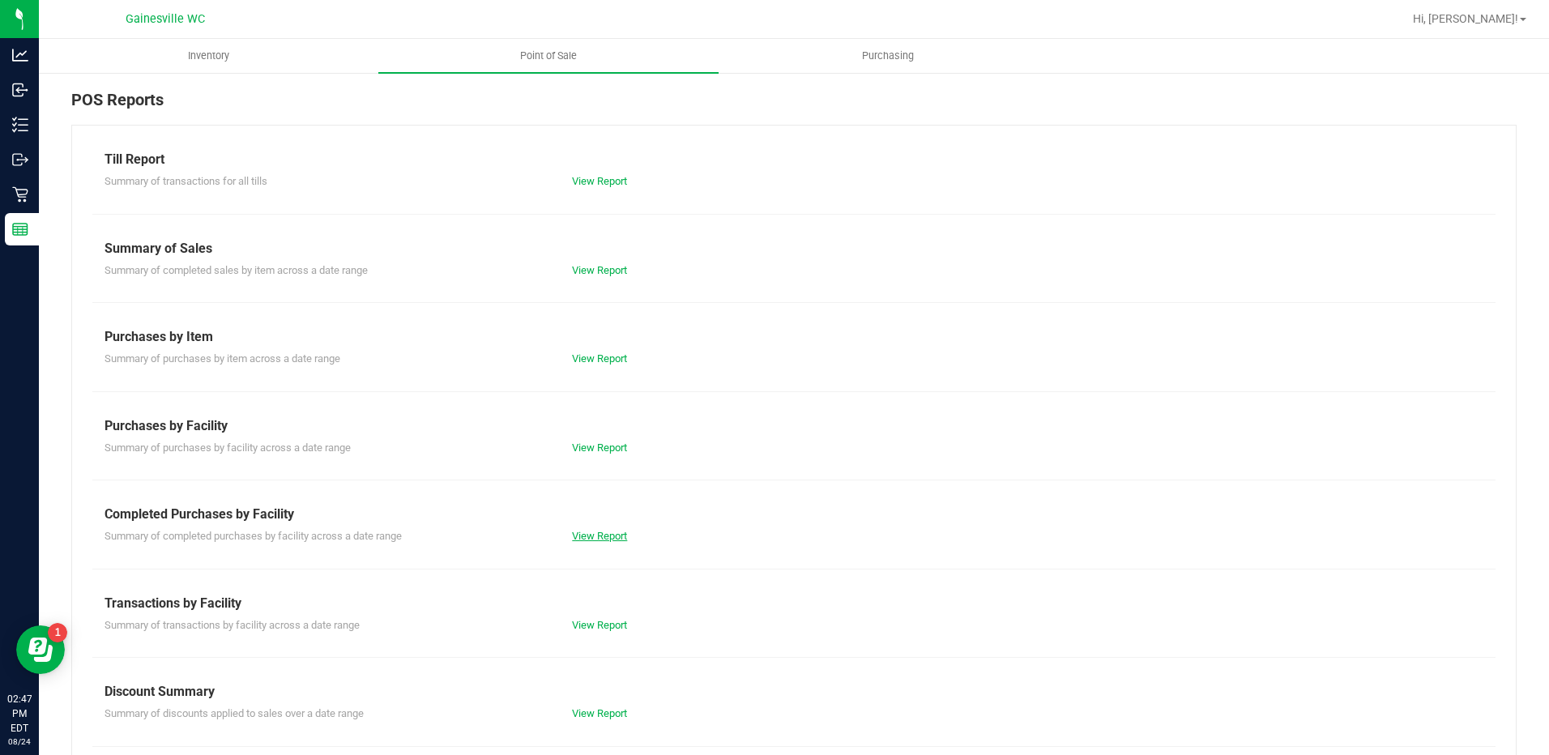
click at [580, 534] on link "View Report" at bounding box center [599, 536] width 55 height 12
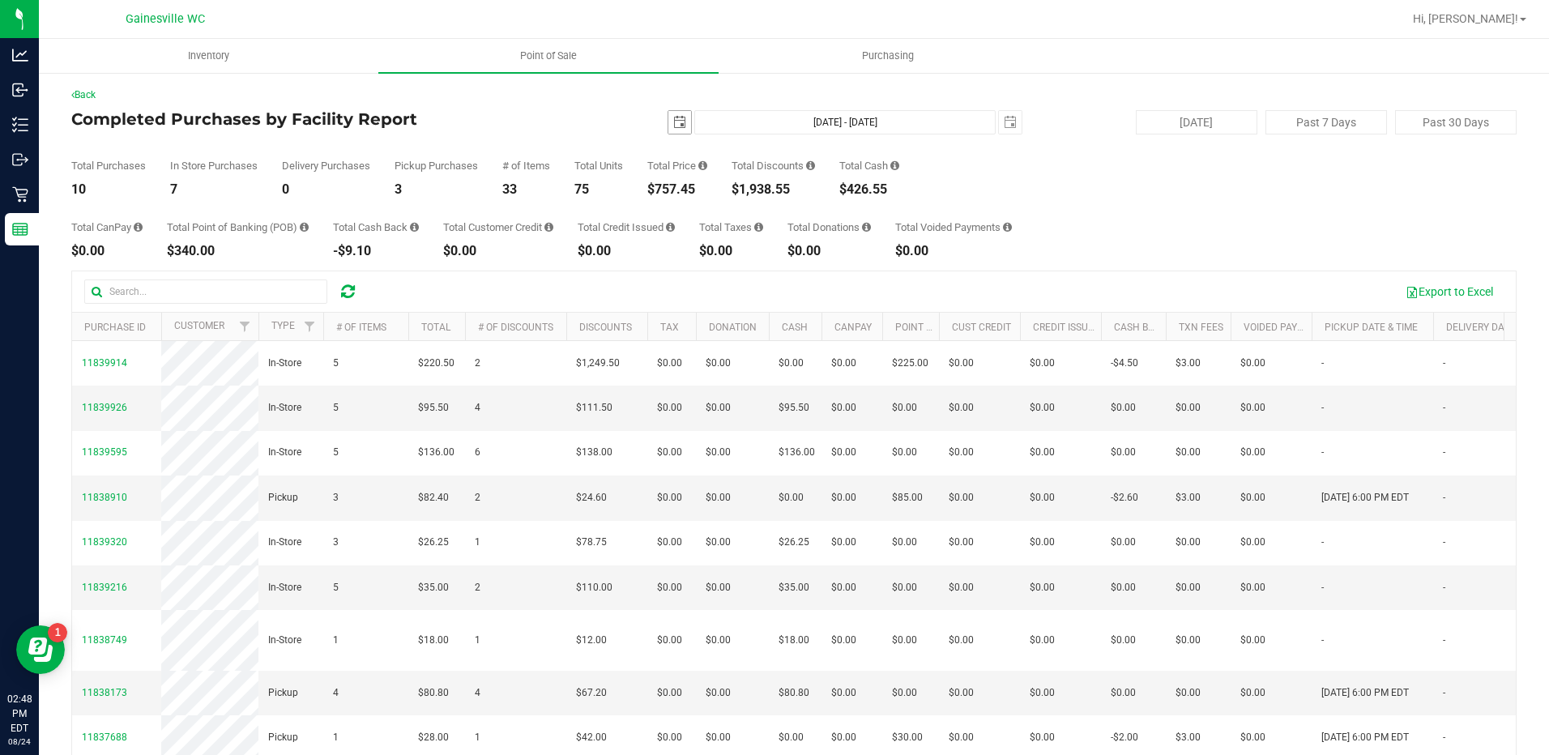
click at [673, 125] on span "select" at bounding box center [679, 122] width 13 height 13
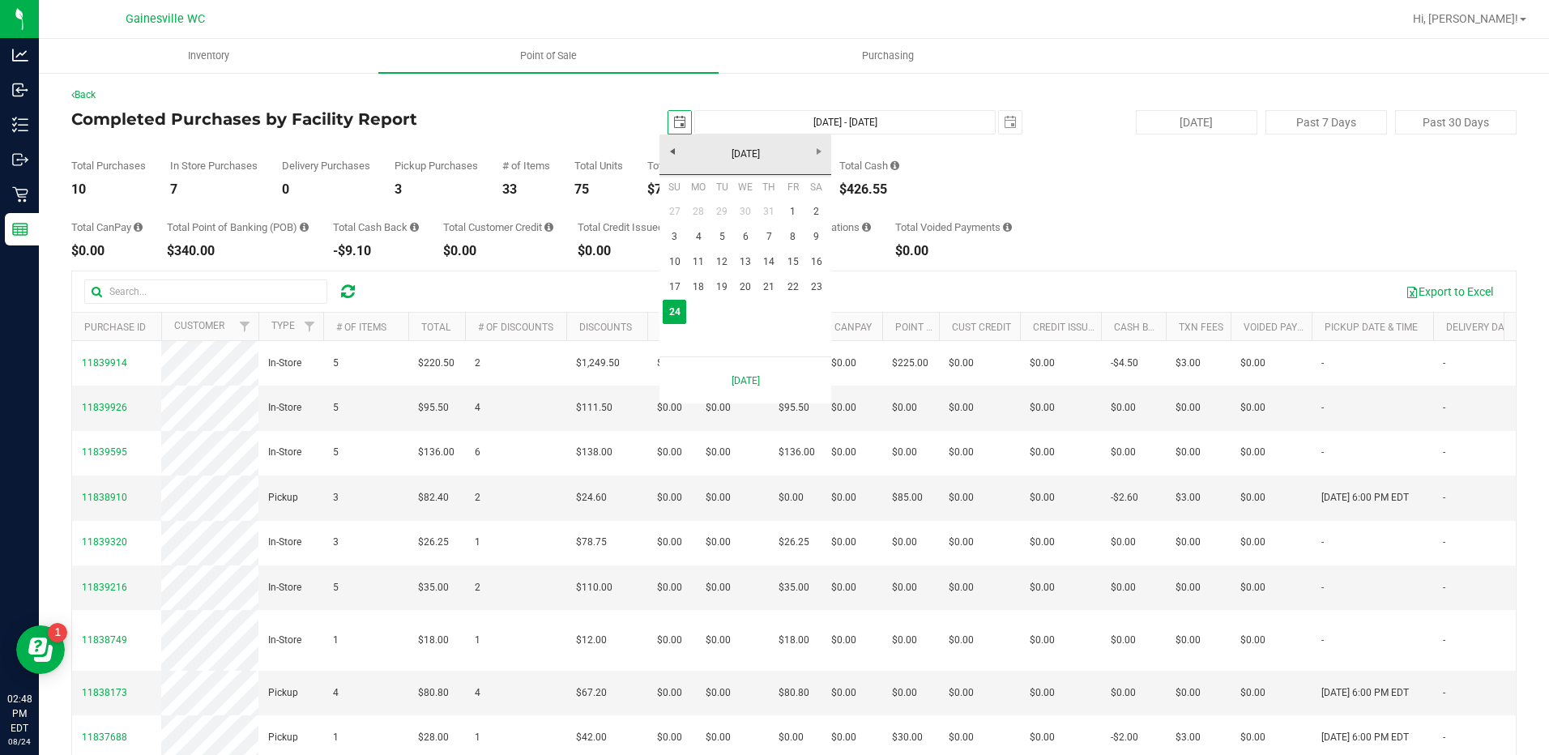
scroll to position [0, 40]
click at [823, 290] on link "23" at bounding box center [815, 287] width 23 height 25
type input "[DATE]"
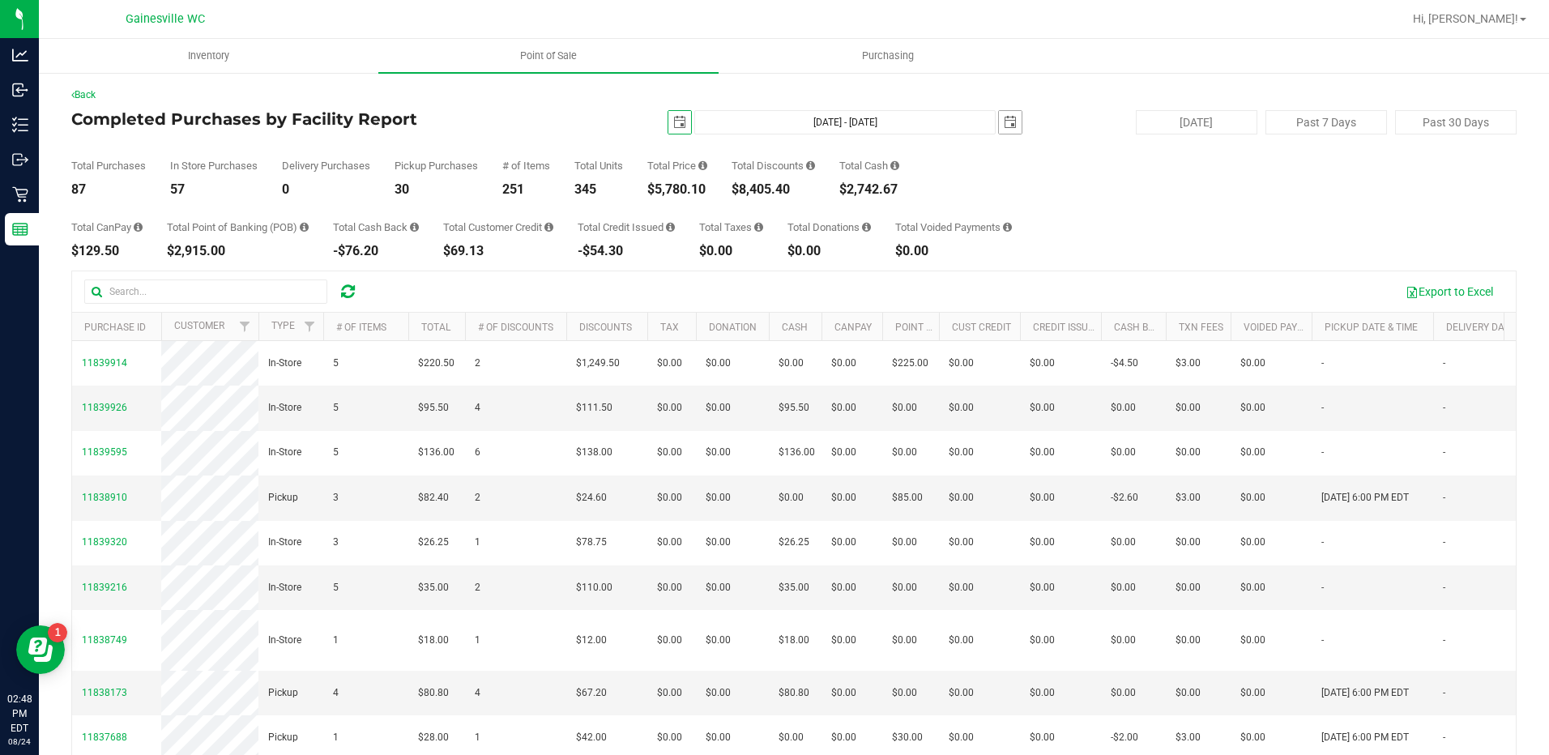
click at [1004, 122] on span "select" at bounding box center [1010, 122] width 13 height 13
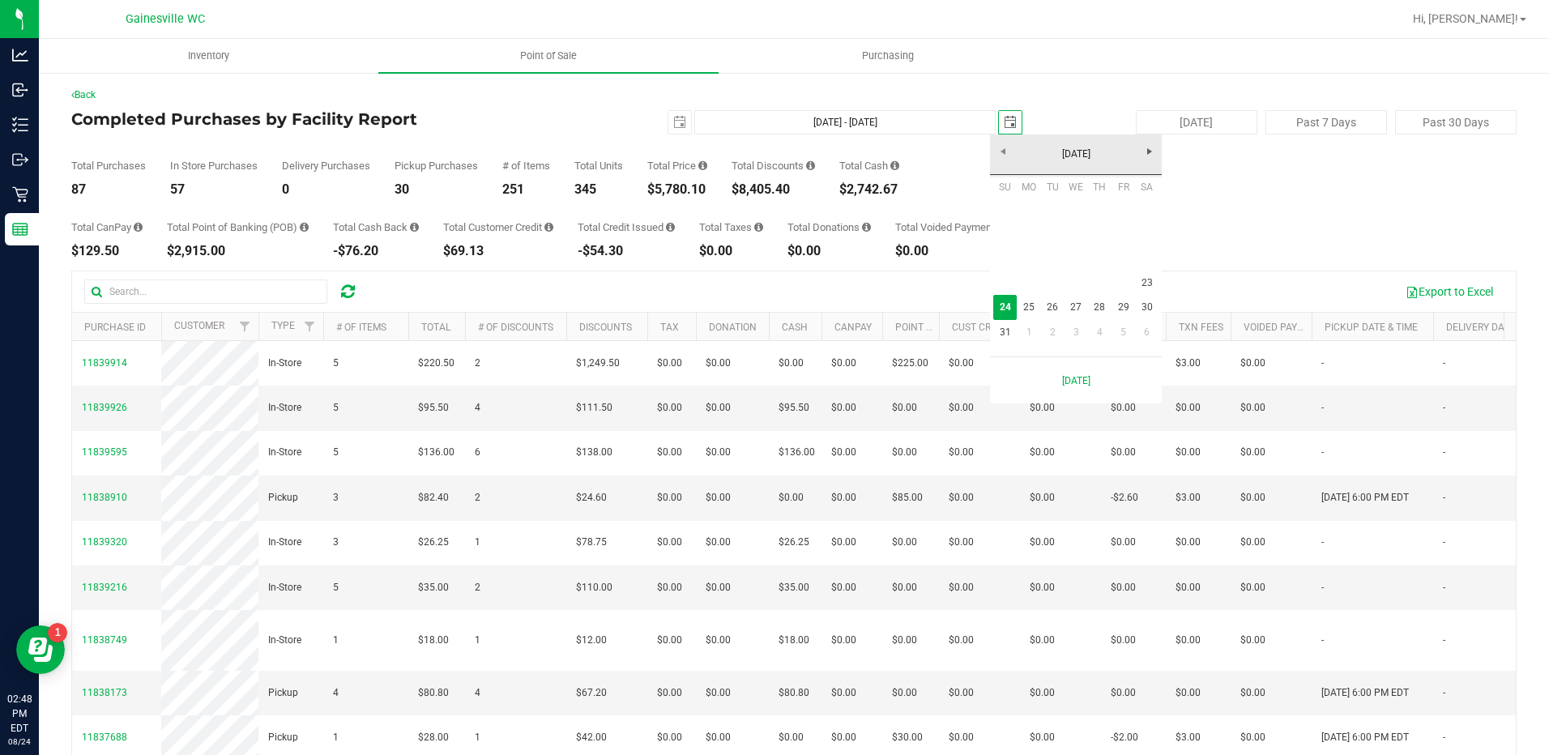
scroll to position [0, 40]
click at [1141, 284] on link "23" at bounding box center [1146, 283] width 23 height 25
type input "[DATE] - [DATE]"
type input "[DATE]"
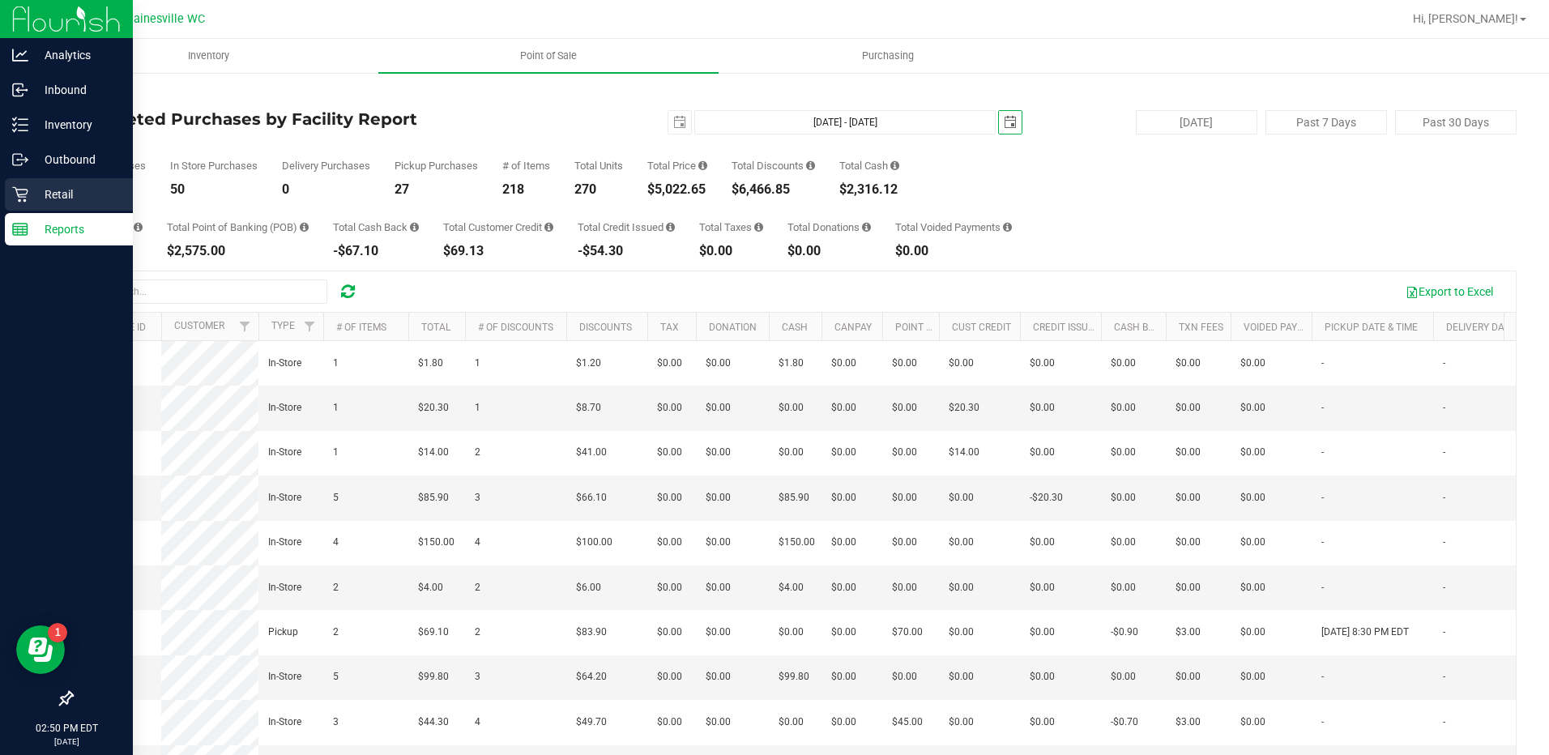
drag, startPoint x: 33, startPoint y: 190, endPoint x: 124, endPoint y: 205, distance: 91.9
click at [33, 190] on p "Retail" at bounding box center [76, 194] width 97 height 19
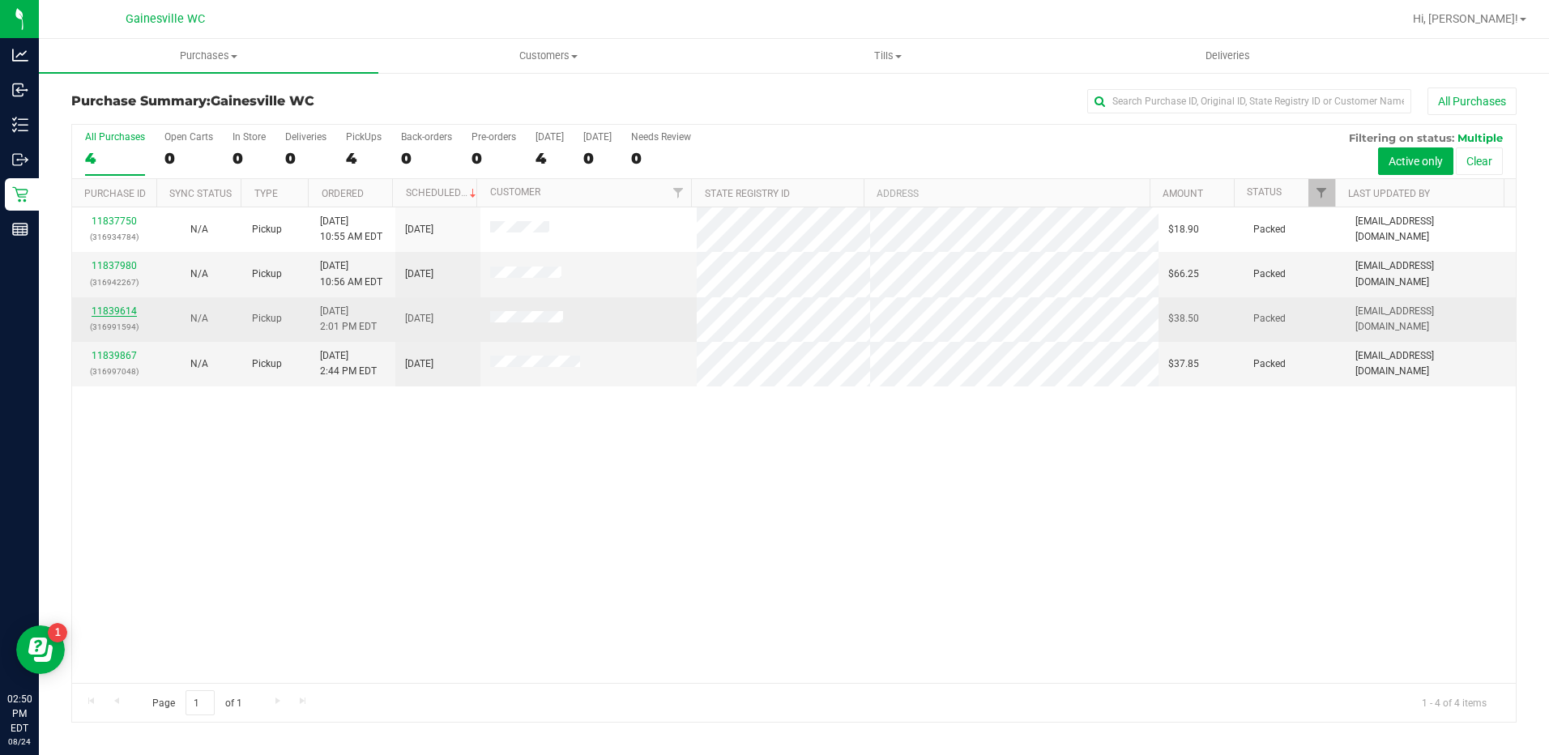
click at [117, 312] on link "11839614" at bounding box center [114, 310] width 45 height 11
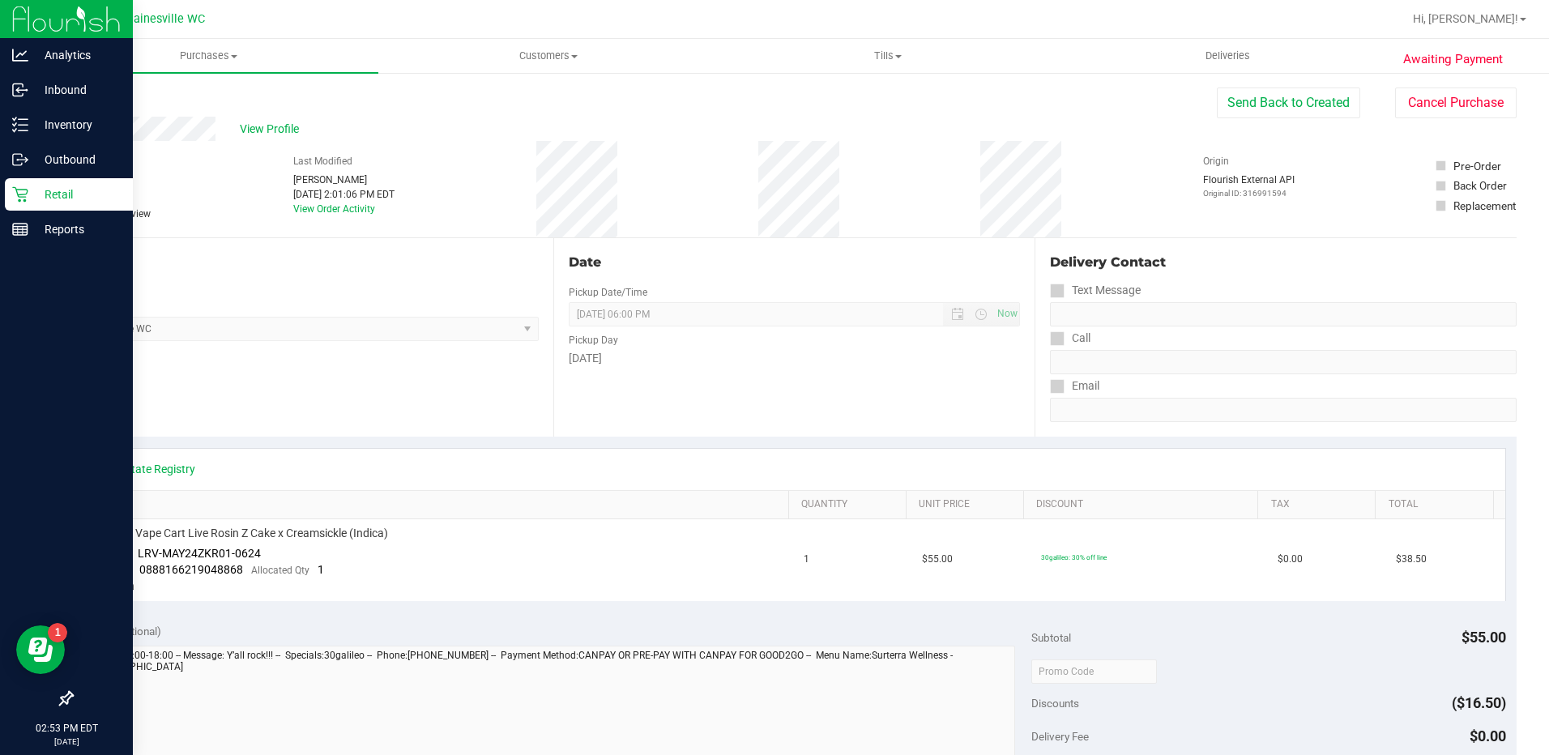
click at [30, 196] on p "Retail" at bounding box center [76, 194] width 97 height 19
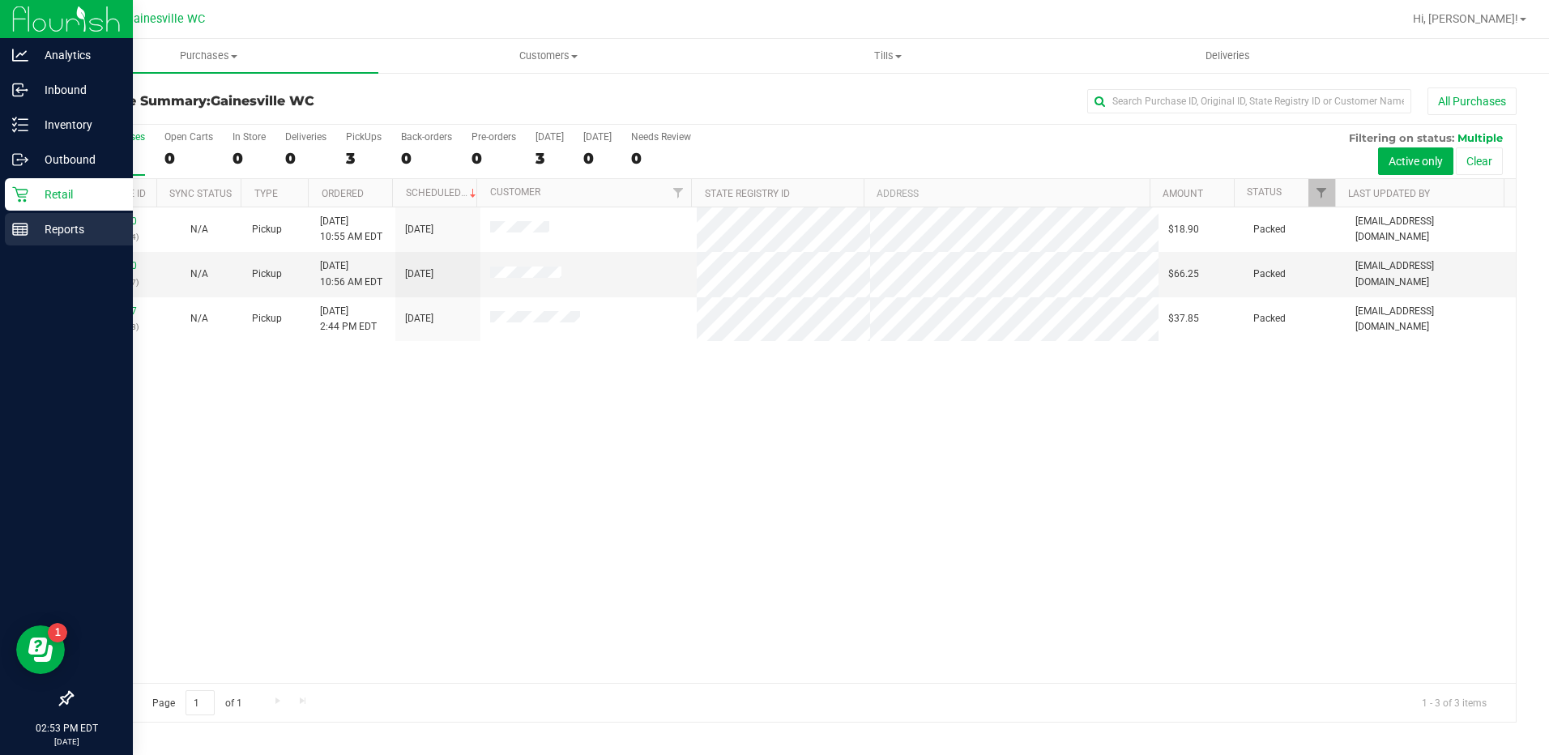
click at [75, 236] on p "Reports" at bounding box center [76, 228] width 97 height 19
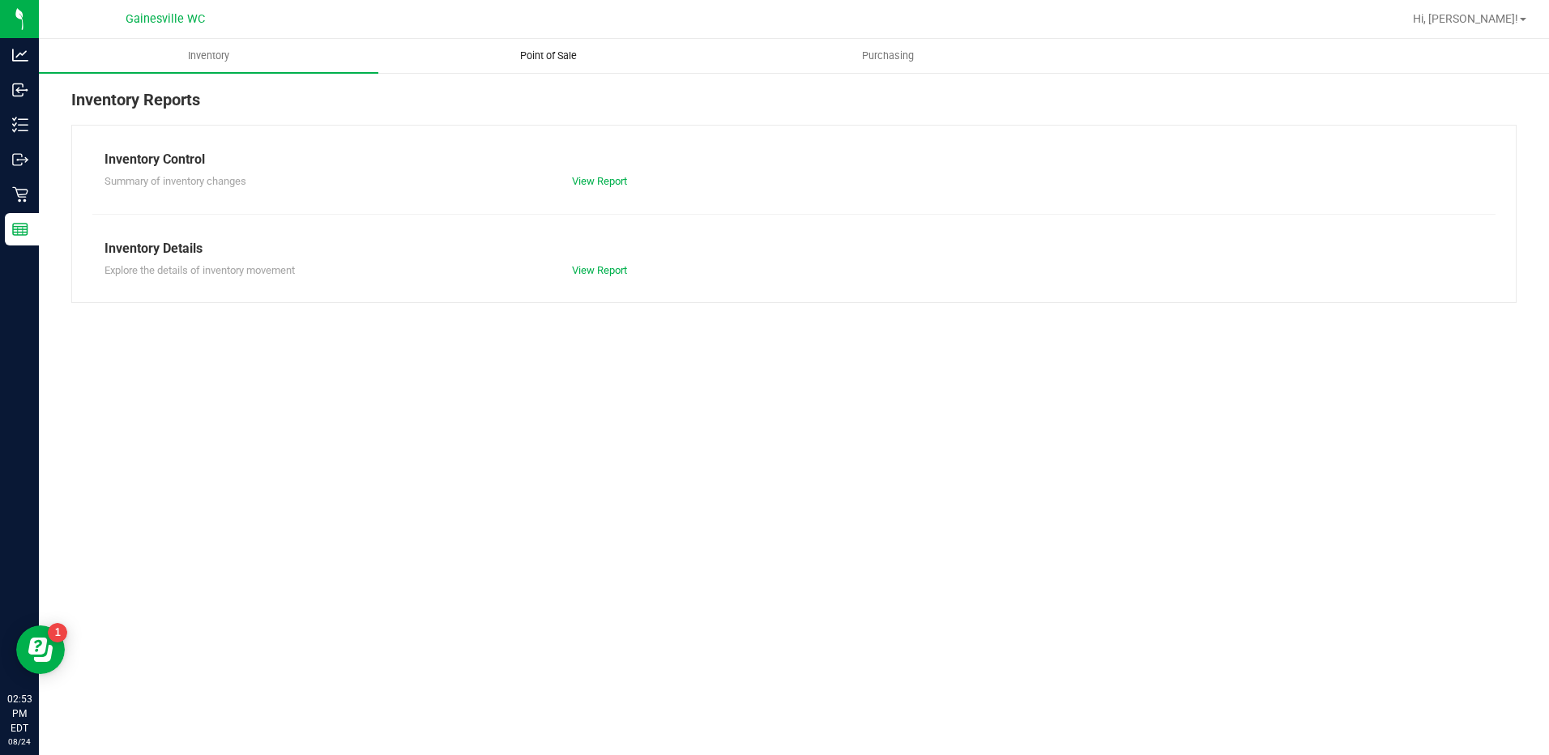
click at [575, 52] on span "Point of Sale" at bounding box center [548, 56] width 100 height 15
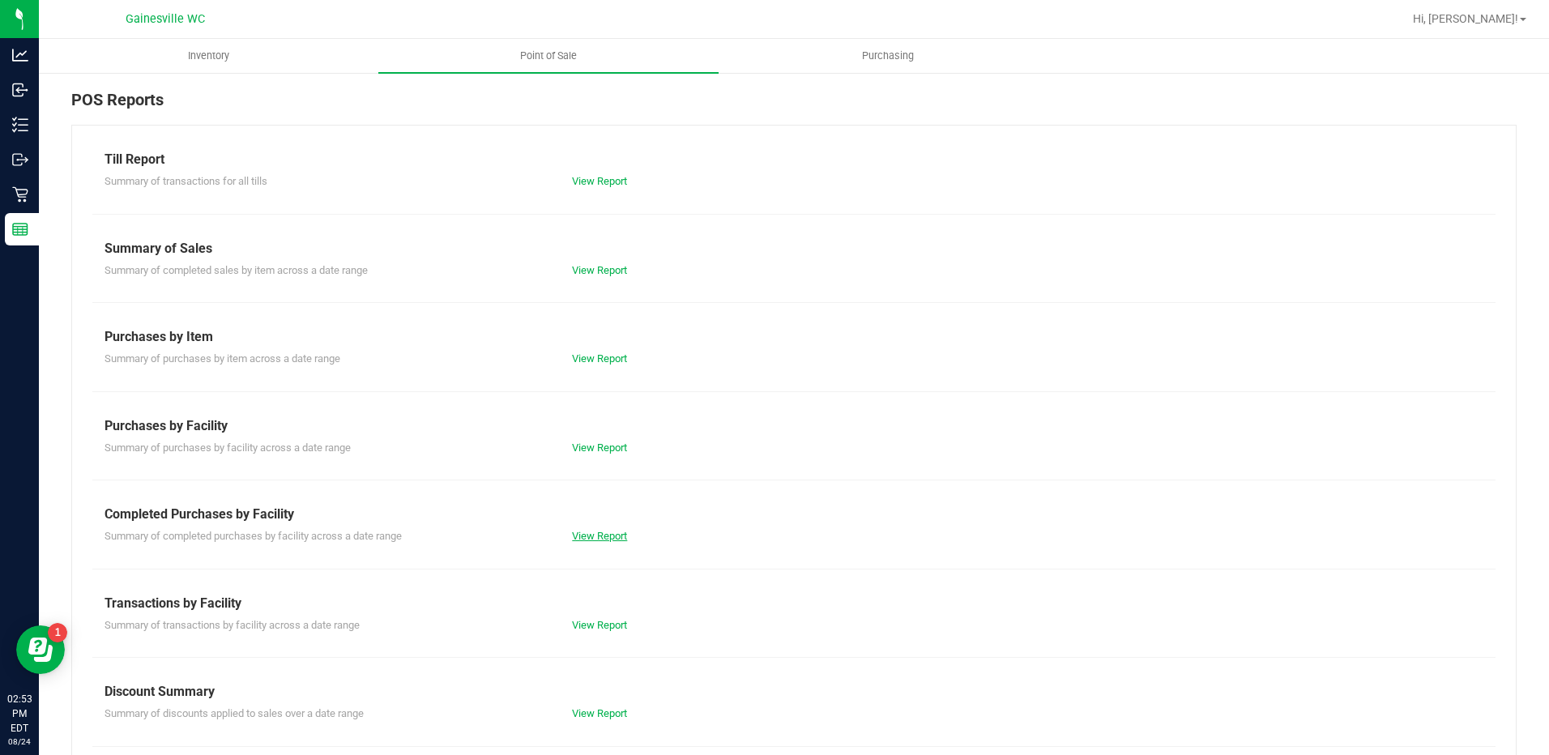
click at [594, 535] on link "View Report" at bounding box center [599, 536] width 55 height 12
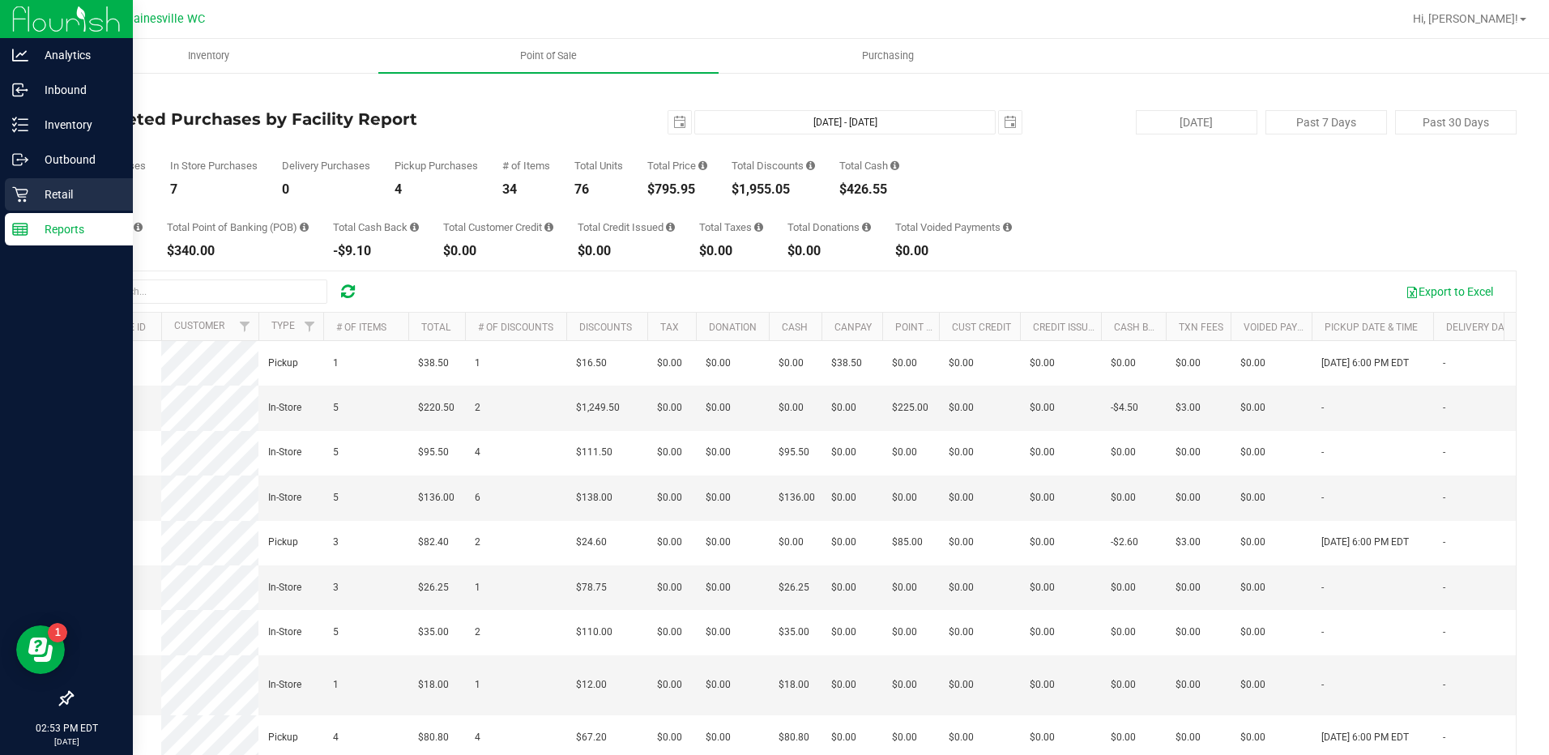
click at [49, 204] on div "Retail" at bounding box center [69, 194] width 128 height 32
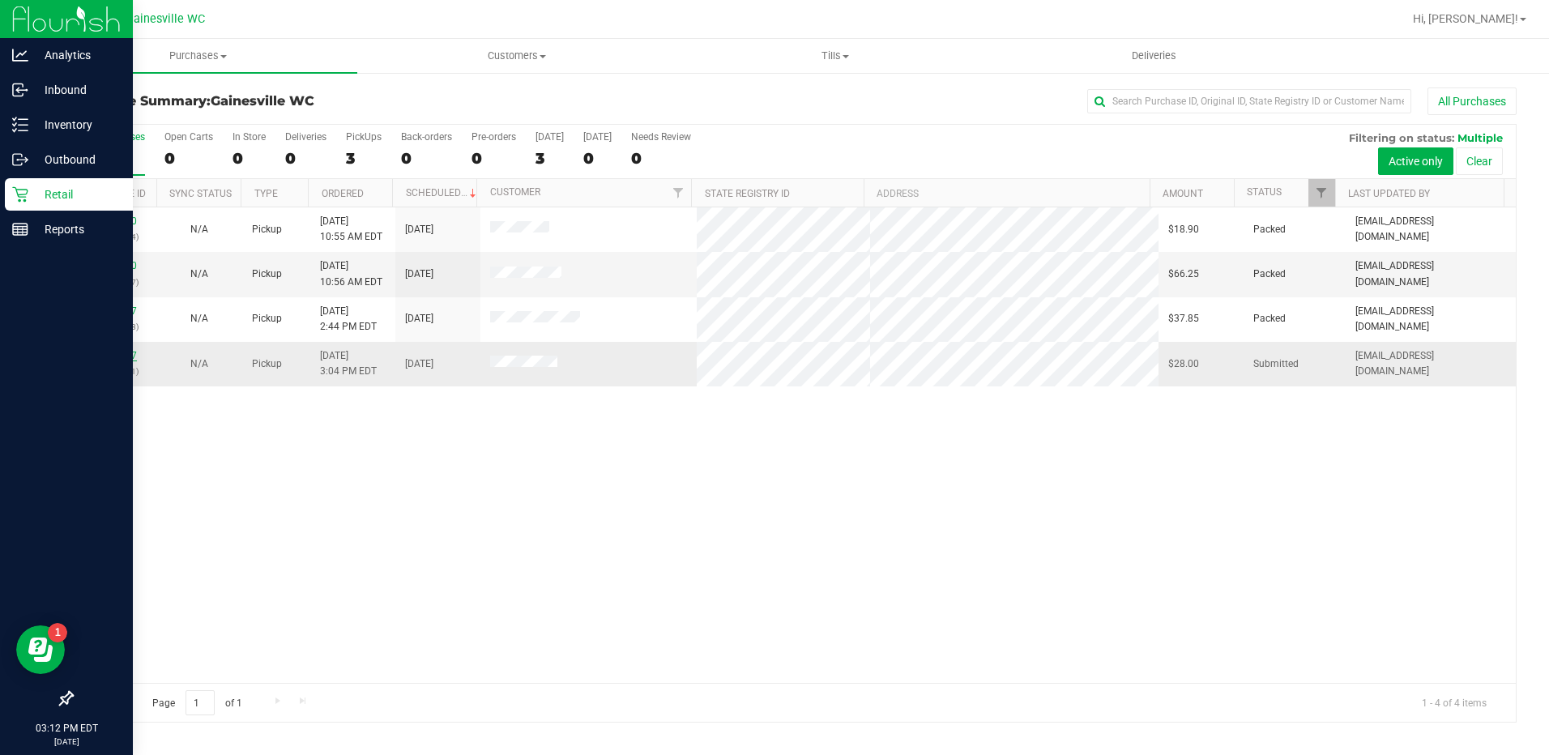
click at [121, 353] on link "11840147" at bounding box center [114, 355] width 45 height 11
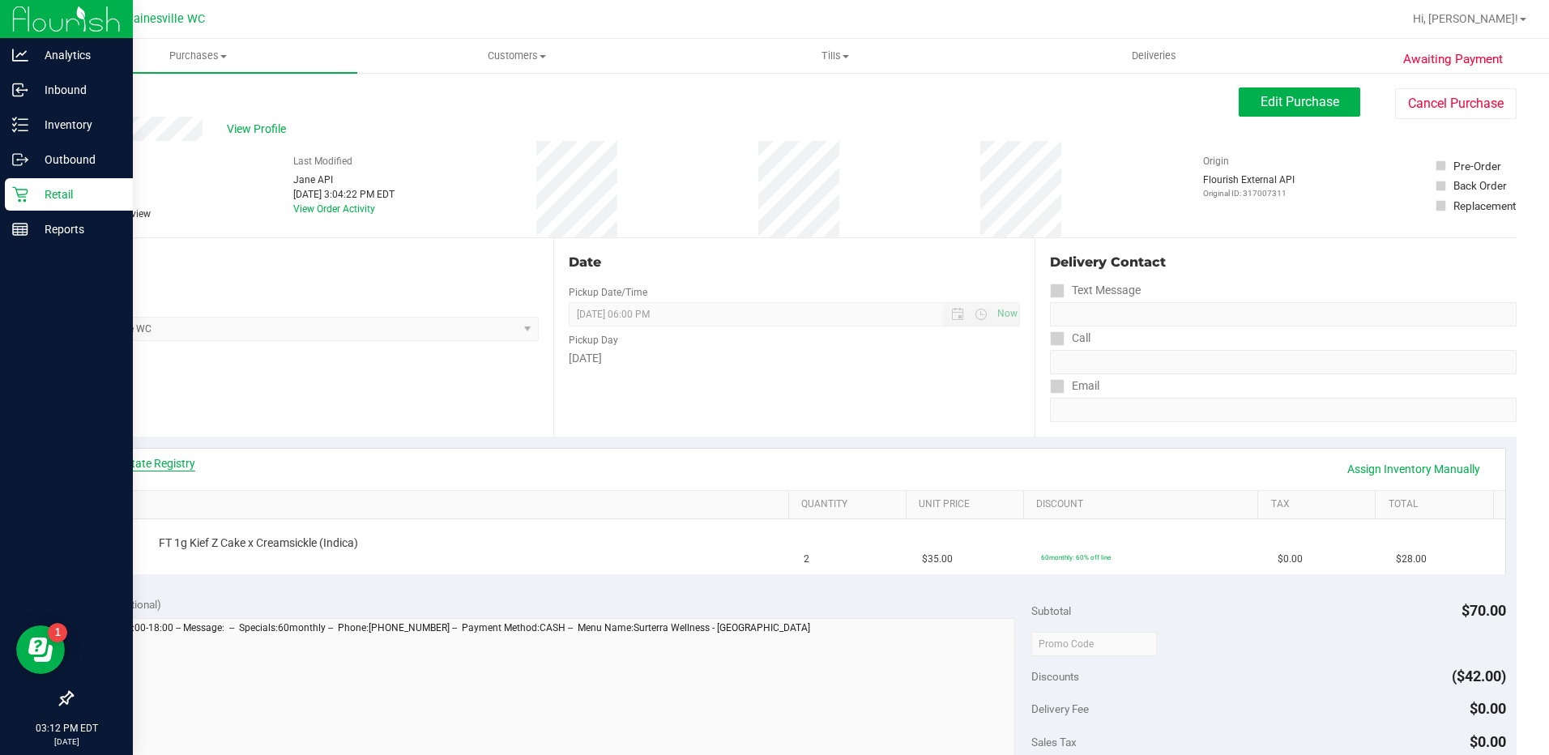
click at [137, 463] on link "View State Registry" at bounding box center [146, 463] width 97 height 16
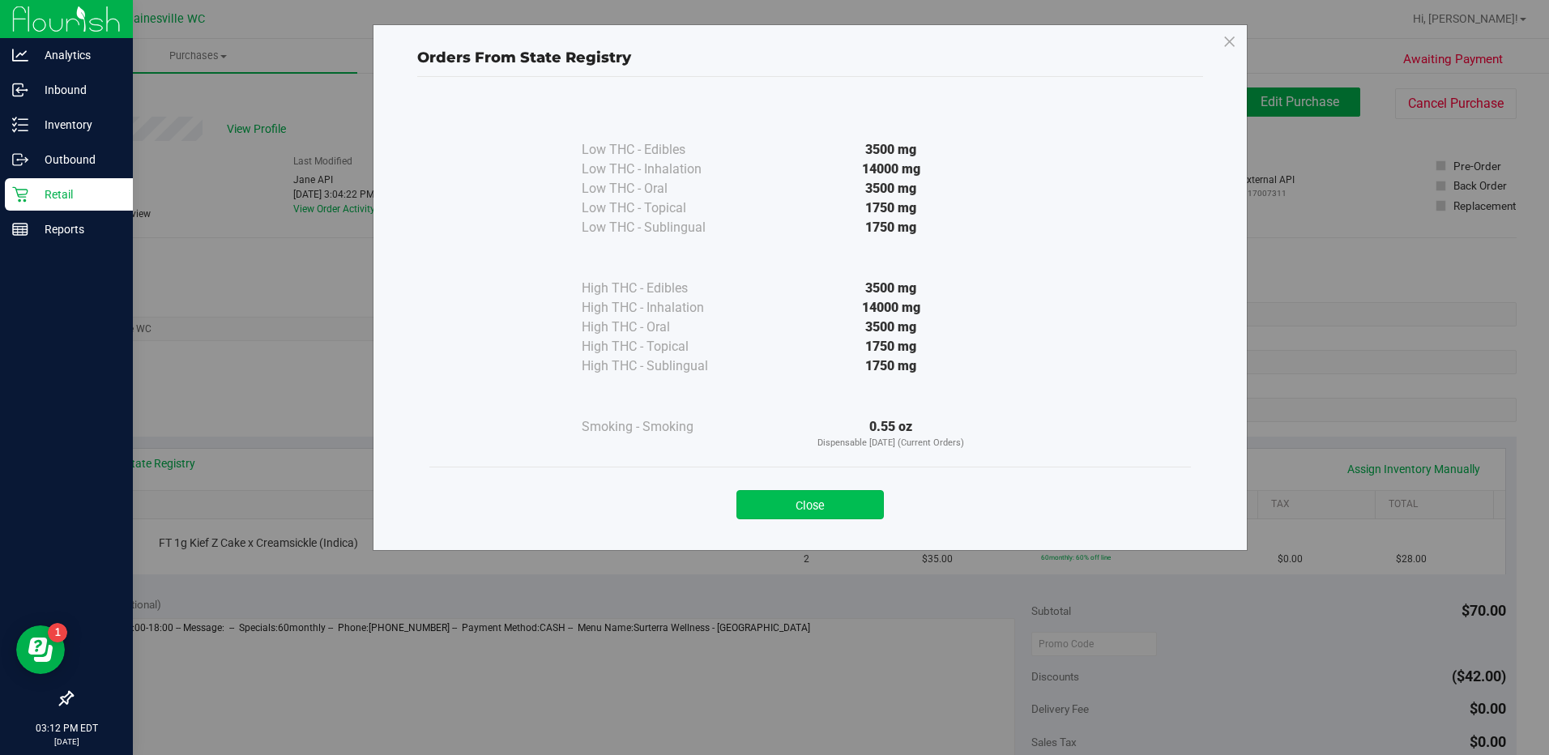
click at [805, 501] on button "Close" at bounding box center [809, 504] width 147 height 29
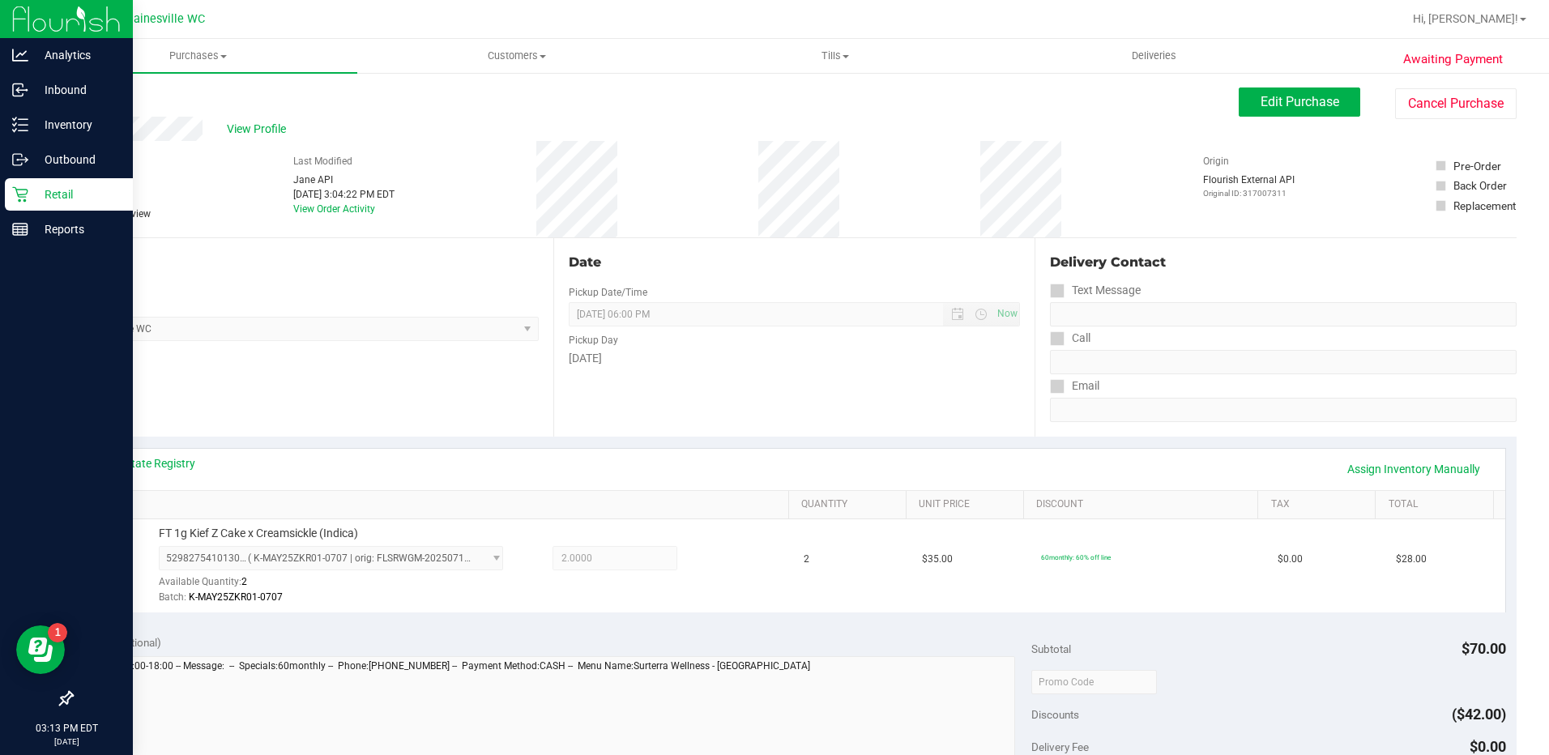
scroll to position [486, 0]
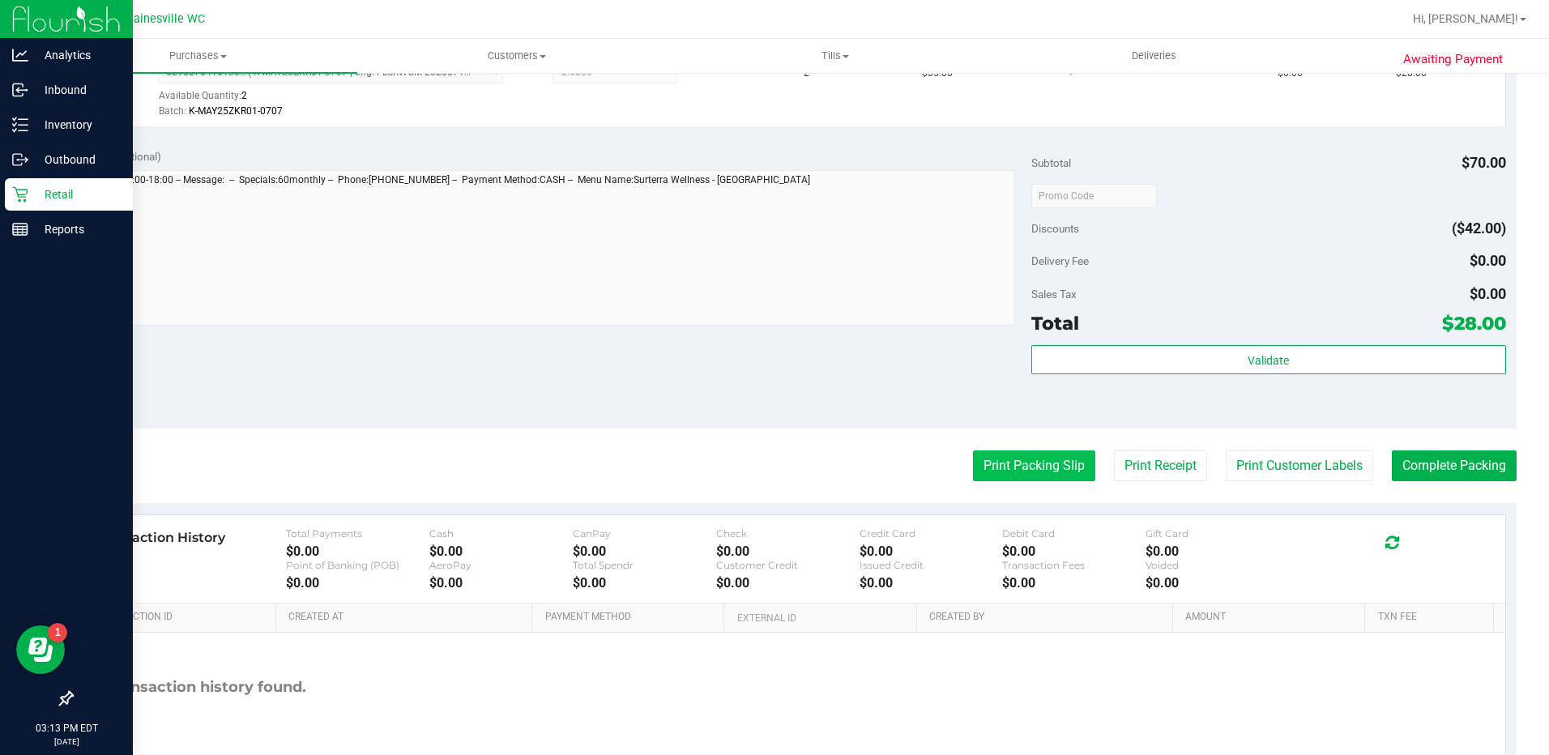
click at [1047, 468] on button "Print Packing Slip" at bounding box center [1034, 465] width 122 height 31
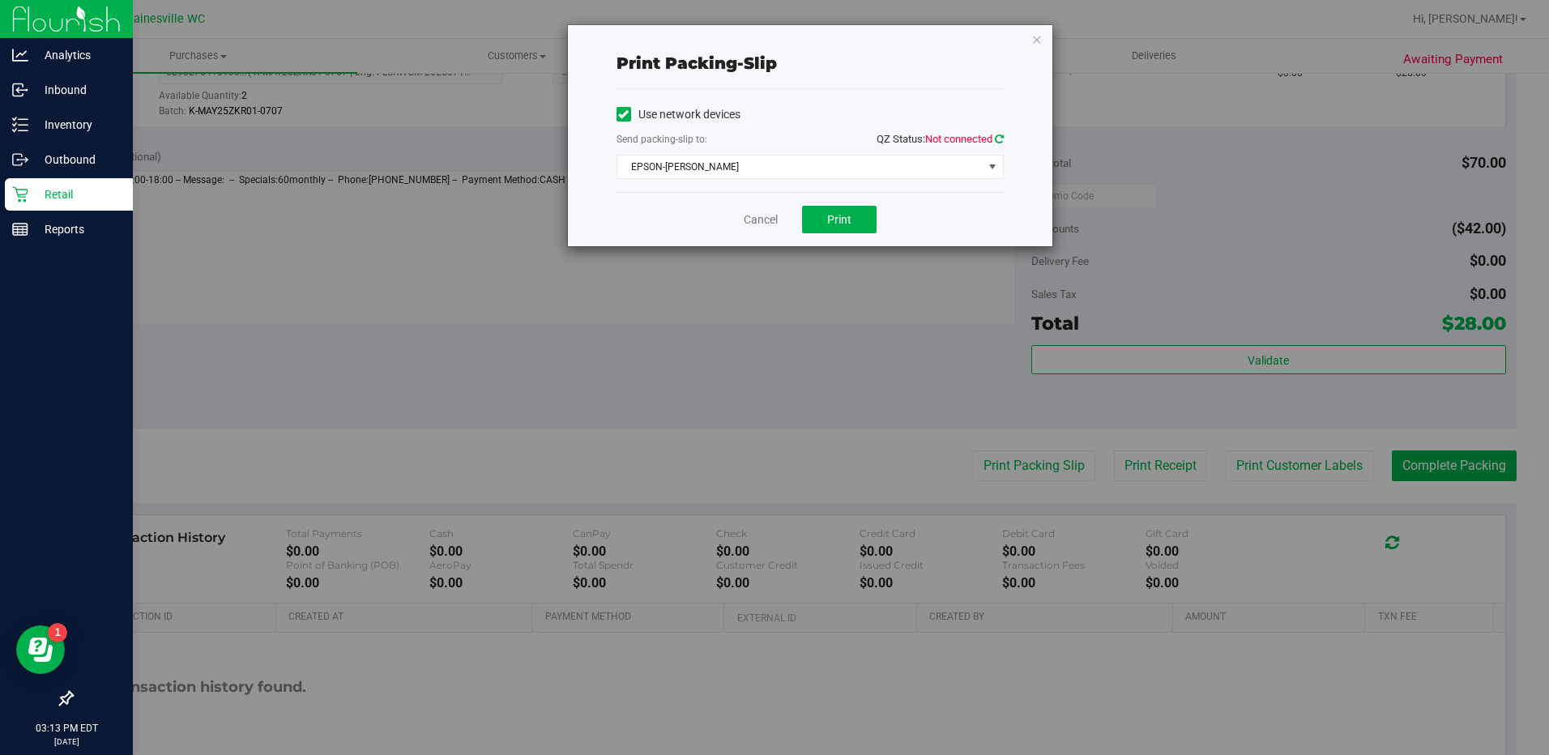
click at [1002, 135] on icon at bounding box center [999, 139] width 9 height 11
click at [842, 223] on span "Print" at bounding box center [839, 219] width 24 height 13
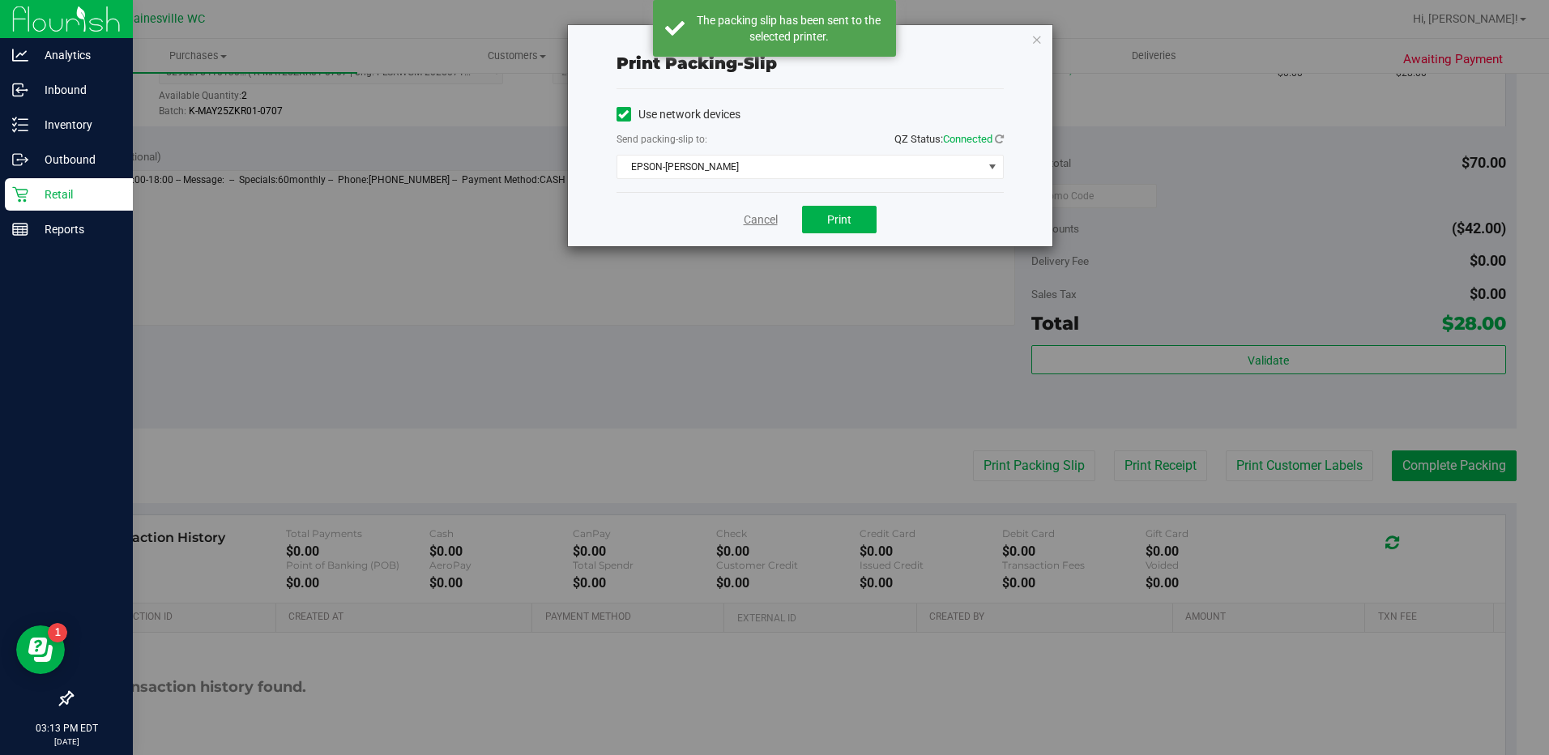
click at [749, 222] on link "Cancel" at bounding box center [761, 219] width 34 height 17
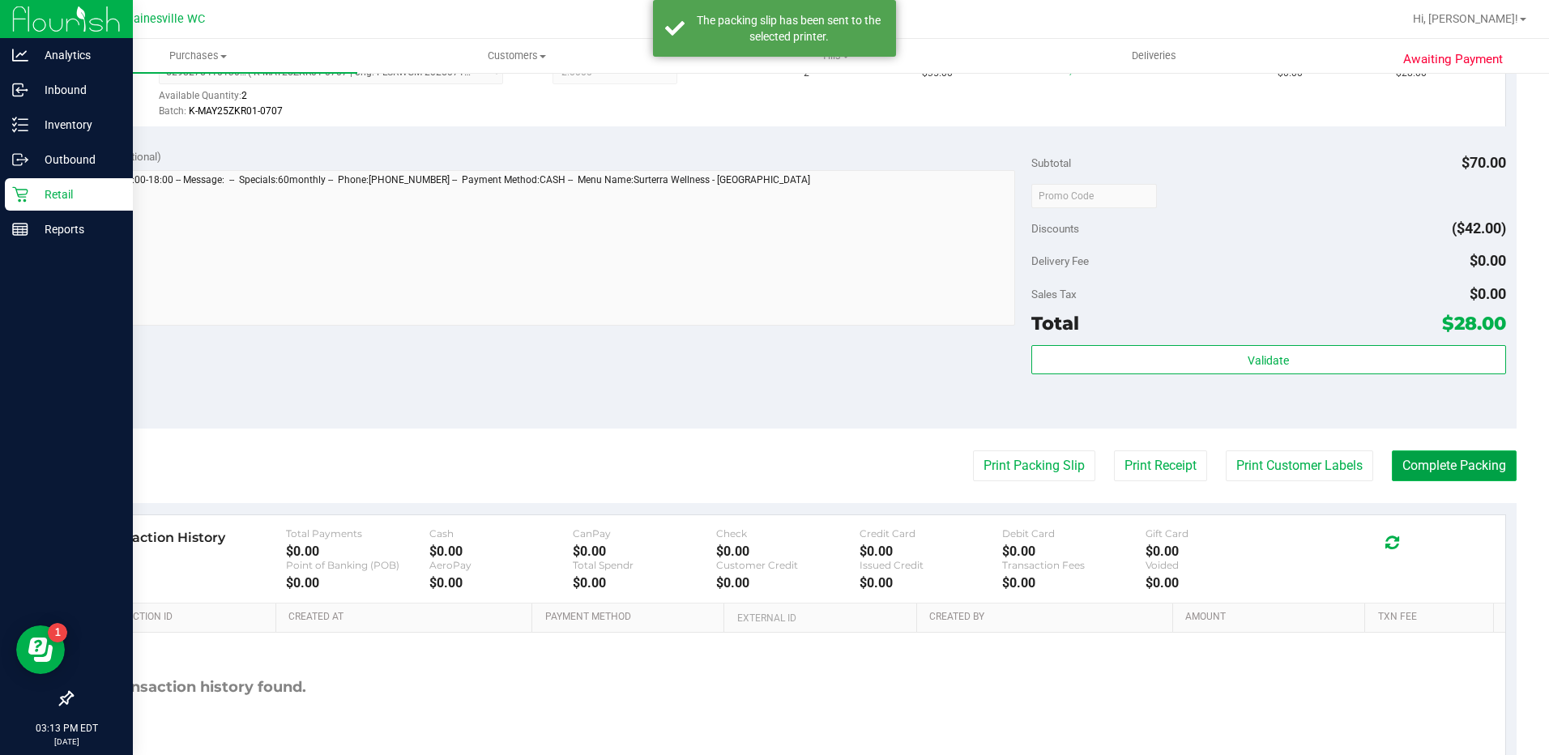
click at [1416, 467] on button "Complete Packing" at bounding box center [1453, 465] width 125 height 31
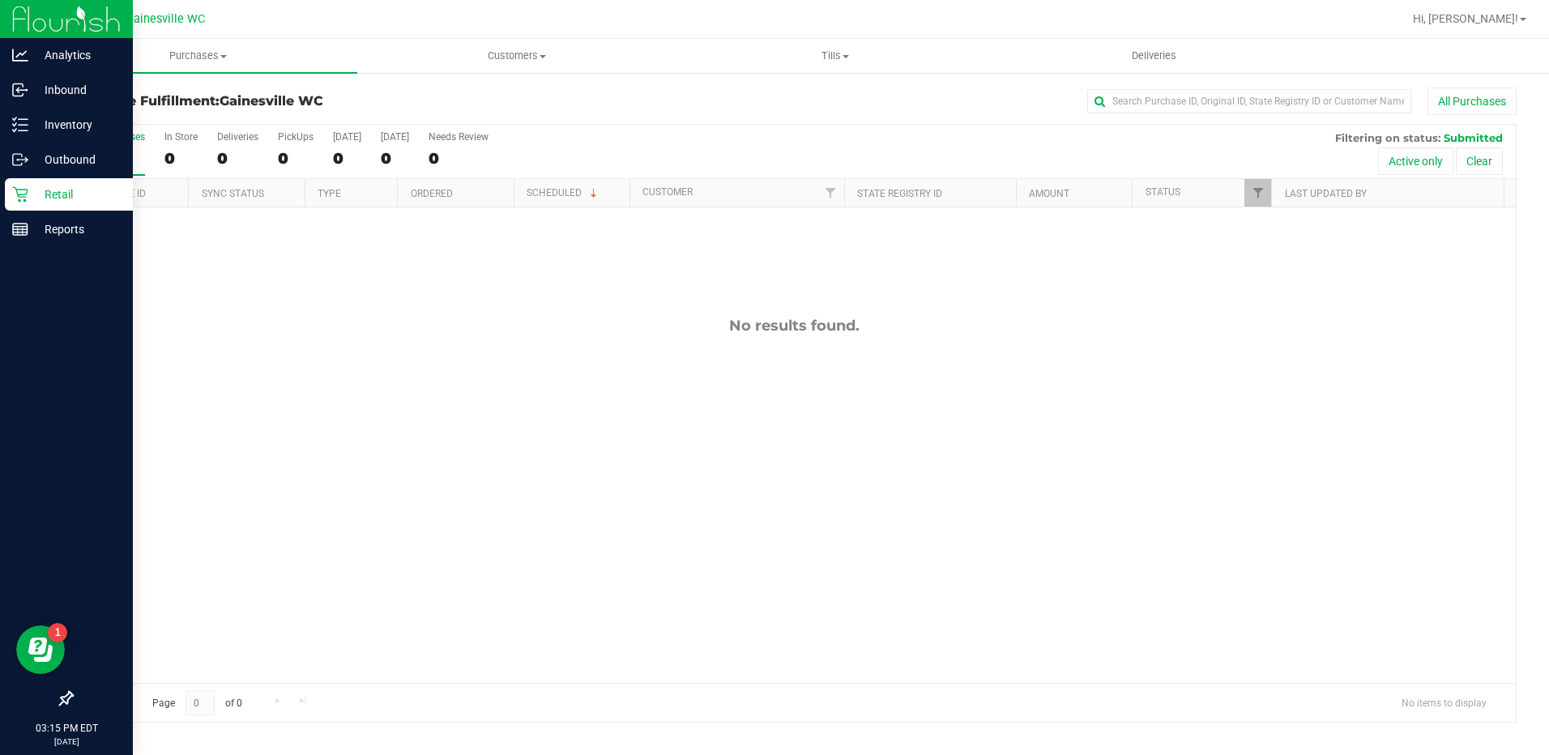
click at [15, 192] on icon at bounding box center [20, 194] width 16 height 16
